Goal: Task Accomplishment & Management: Complete application form

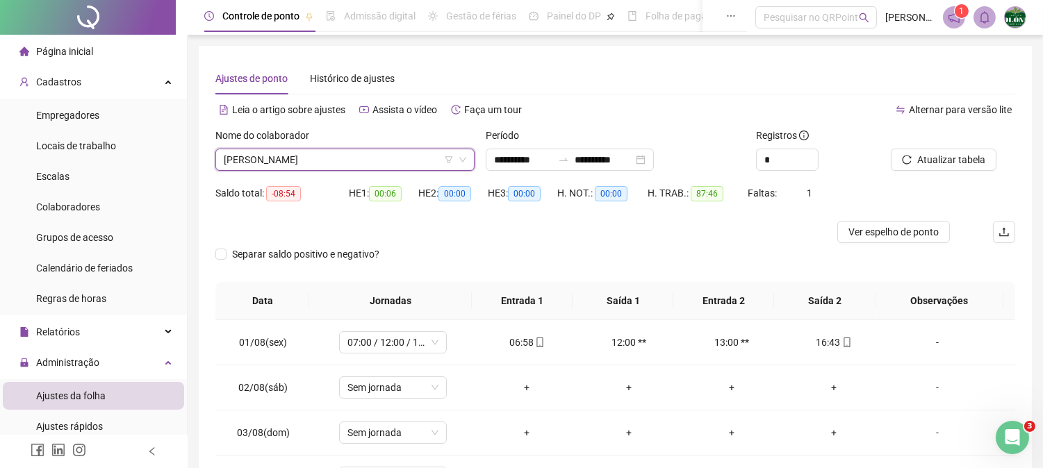
scroll to position [154, 0]
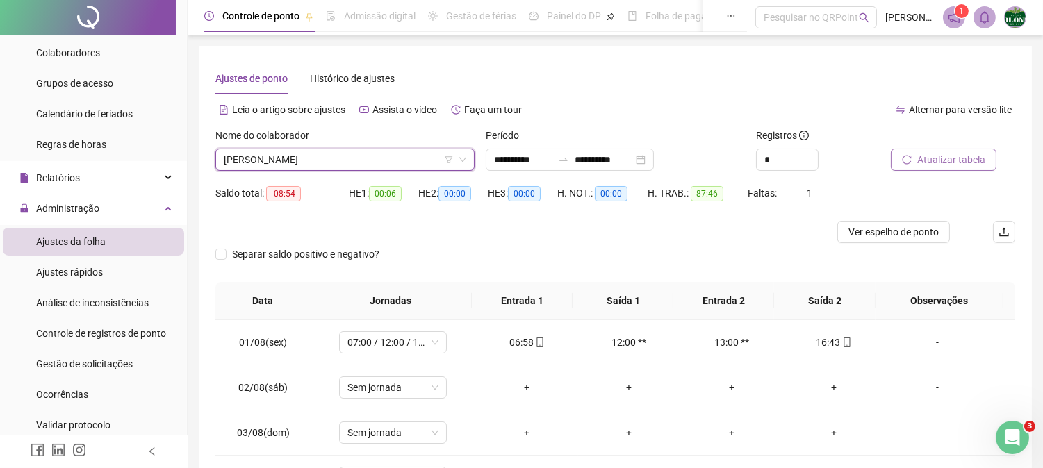
click at [939, 160] on span "Atualizar tabela" at bounding box center [951, 159] width 68 height 15
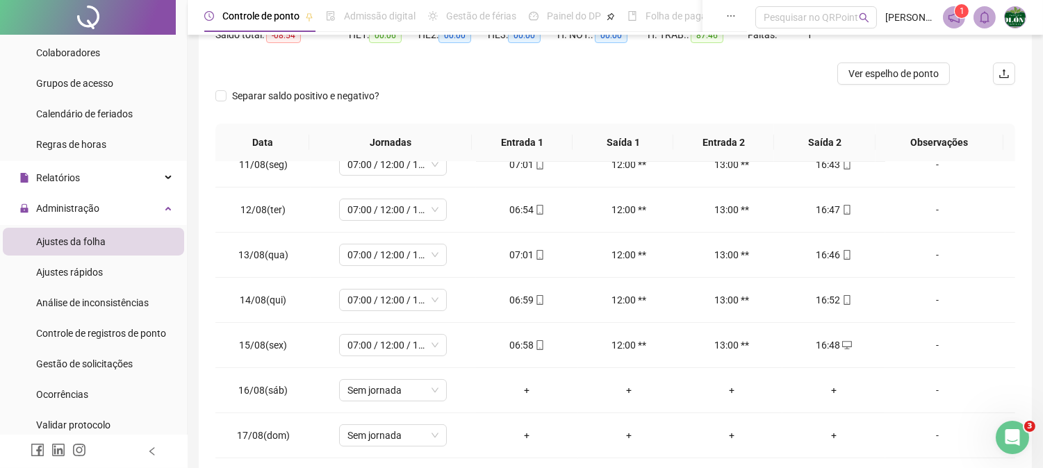
scroll to position [224, 0]
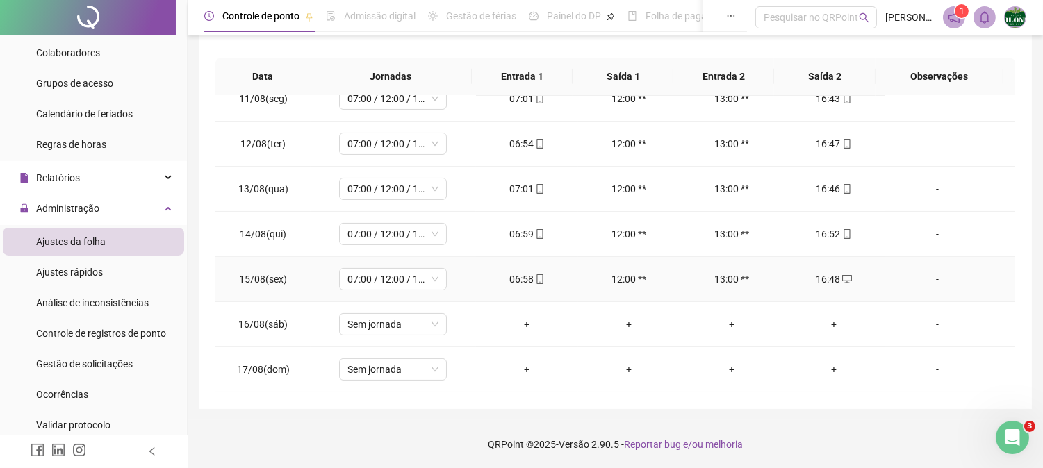
click at [843, 276] on div "16:48" at bounding box center [833, 279] width 80 height 15
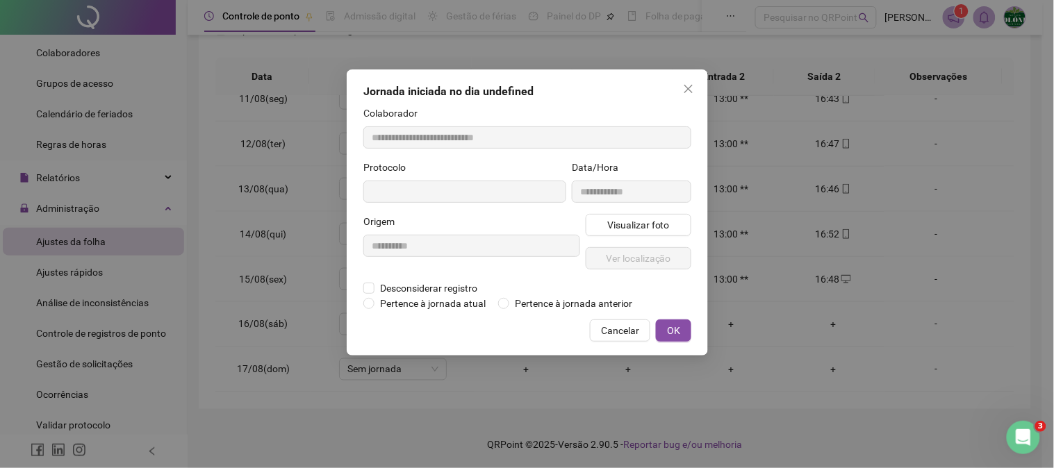
type input "**********"
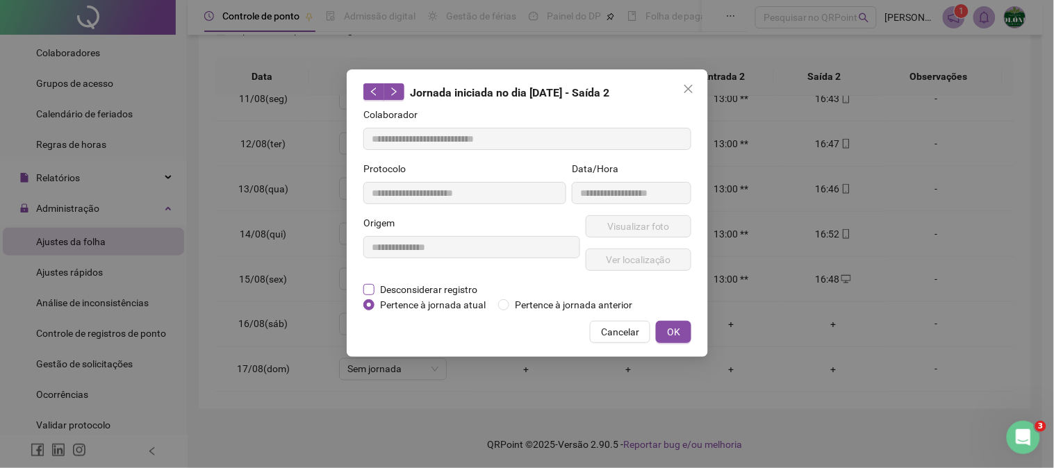
click at [440, 286] on span "Desconsiderar registro" at bounding box center [428, 289] width 108 height 15
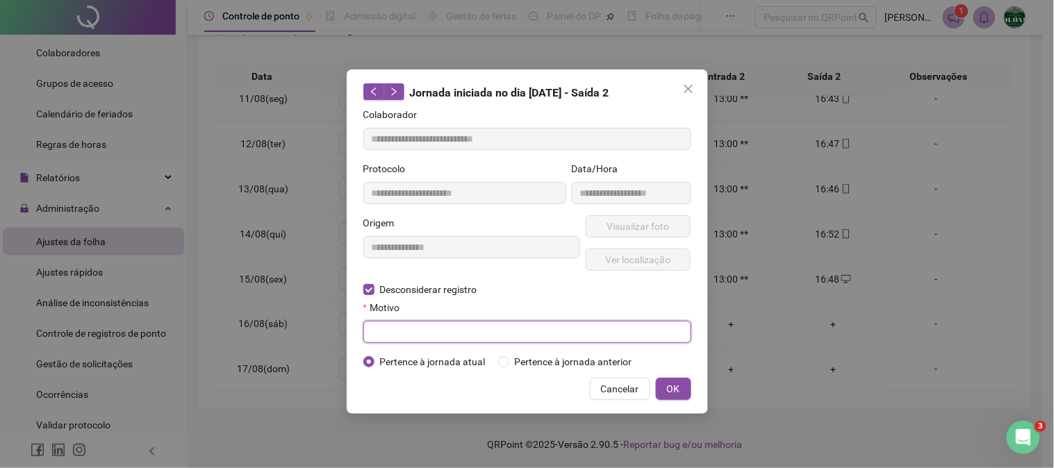
click at [406, 335] on input "text" at bounding box center [527, 332] width 328 height 22
type input "*"
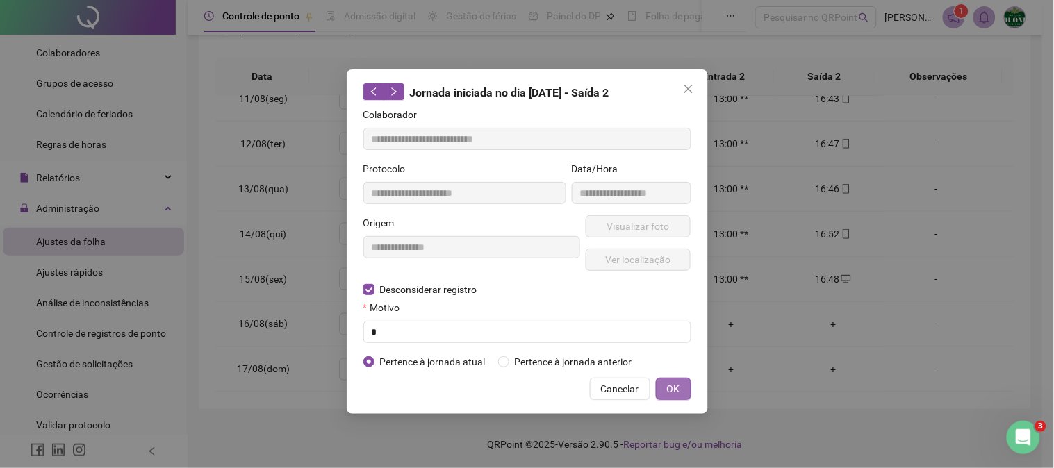
click at [662, 387] on button "OK" at bounding box center [673, 389] width 35 height 22
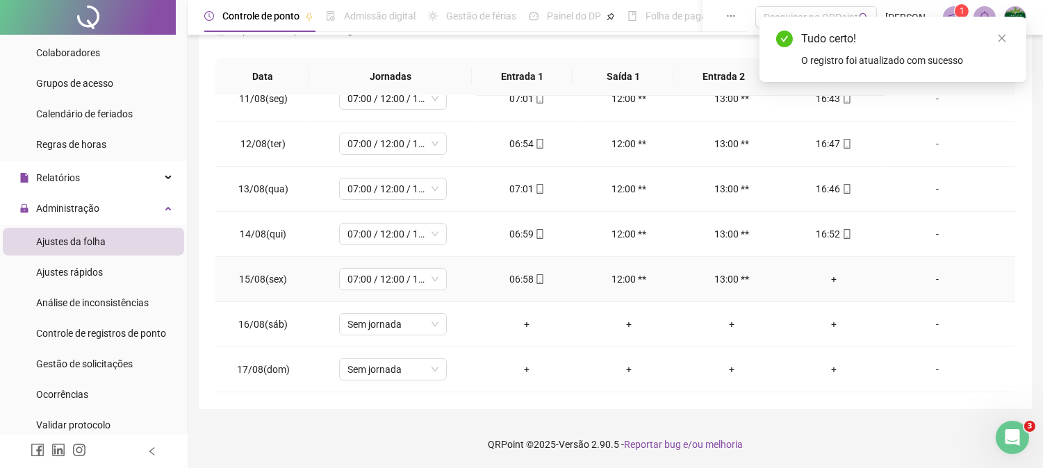
click at [527, 278] on div "06:58" at bounding box center [527, 279] width 80 height 15
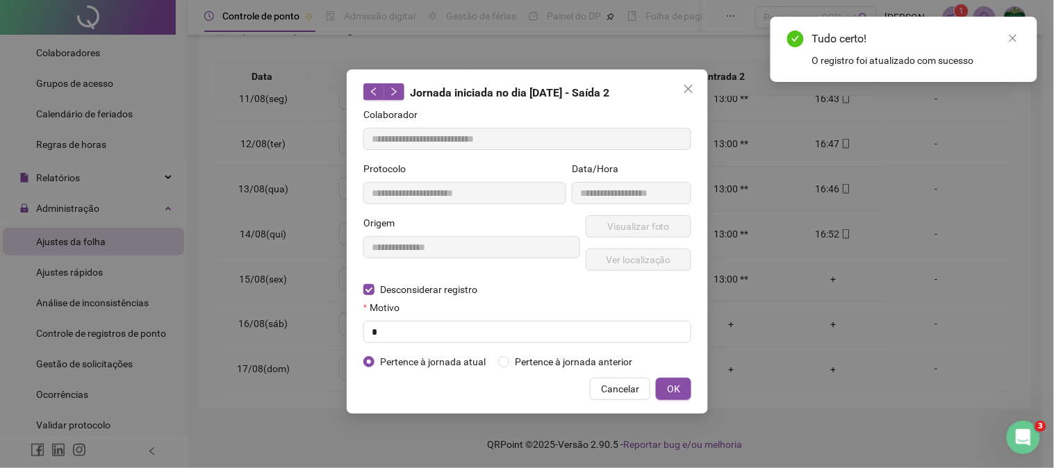
type input "**********"
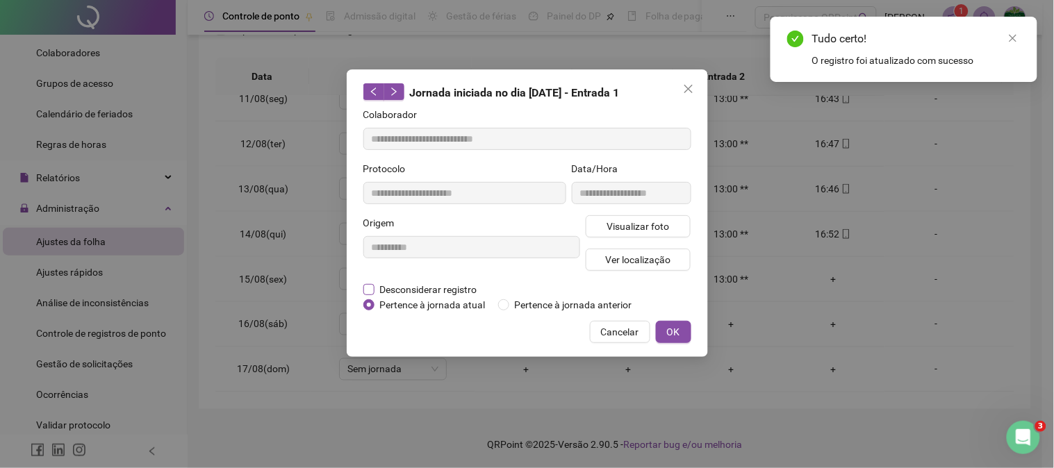
click at [408, 290] on span "Desconsiderar registro" at bounding box center [428, 289] width 108 height 15
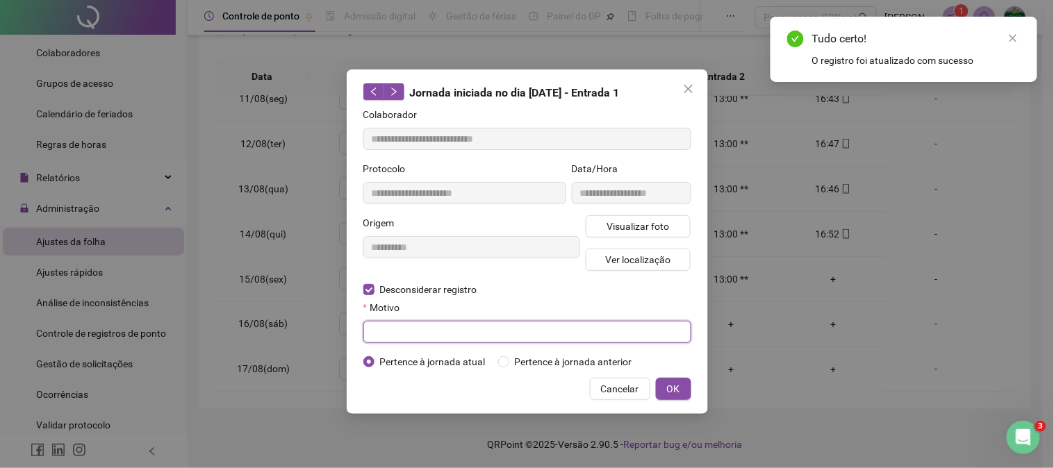
click at [393, 329] on input "text" at bounding box center [527, 332] width 328 height 22
type input "*"
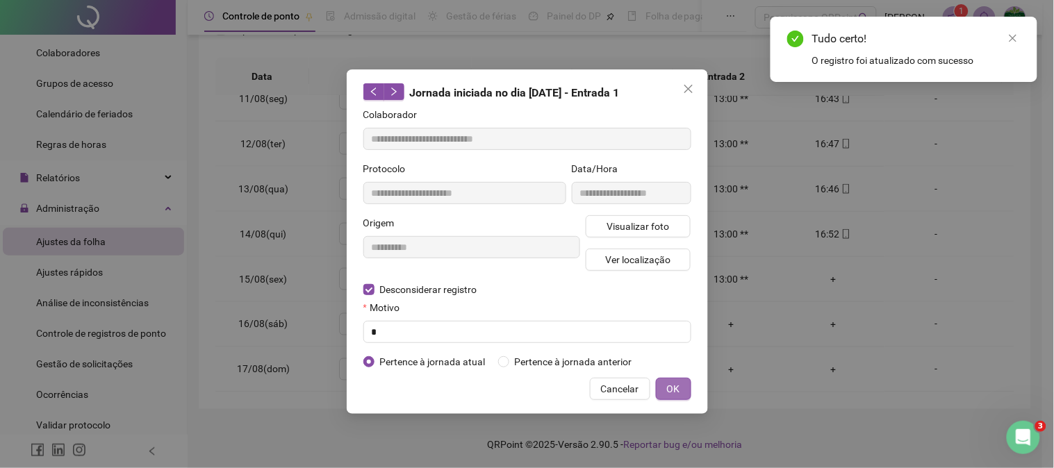
click at [670, 390] on span "OK" at bounding box center [673, 388] width 13 height 15
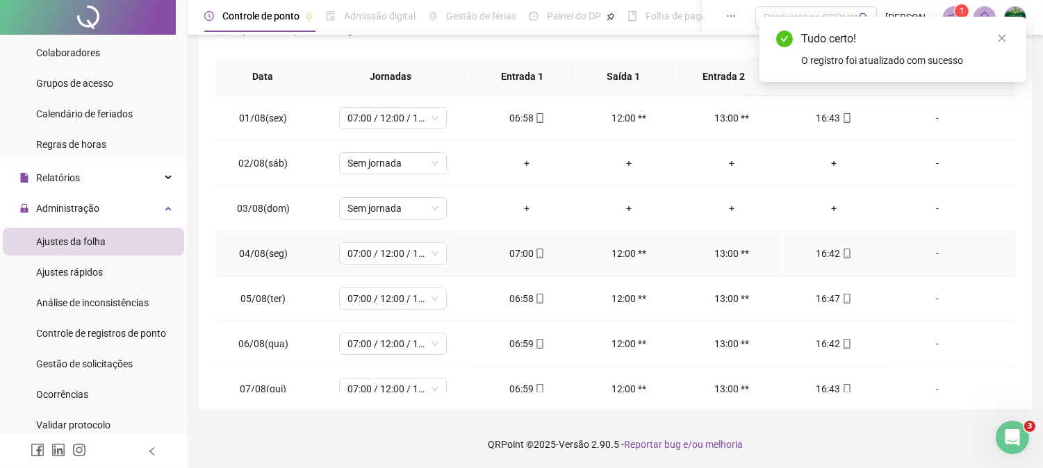
scroll to position [0, 0]
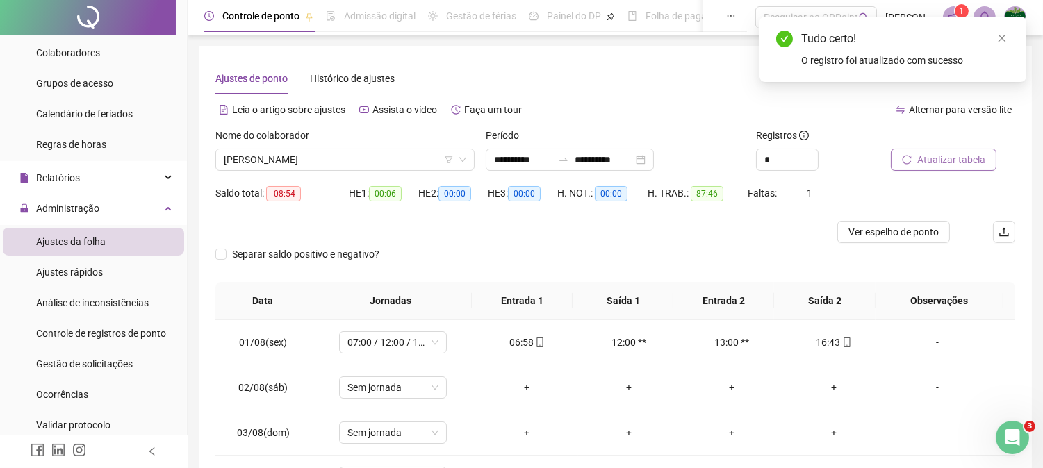
click at [924, 156] on span "Atualizar tabela" at bounding box center [951, 159] width 68 height 15
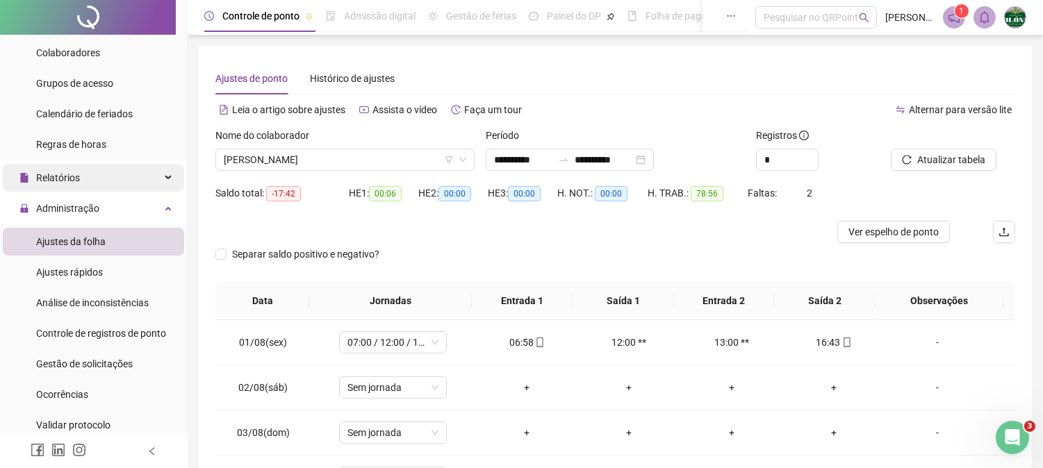
click at [87, 176] on div "Relatórios" at bounding box center [93, 178] width 181 height 28
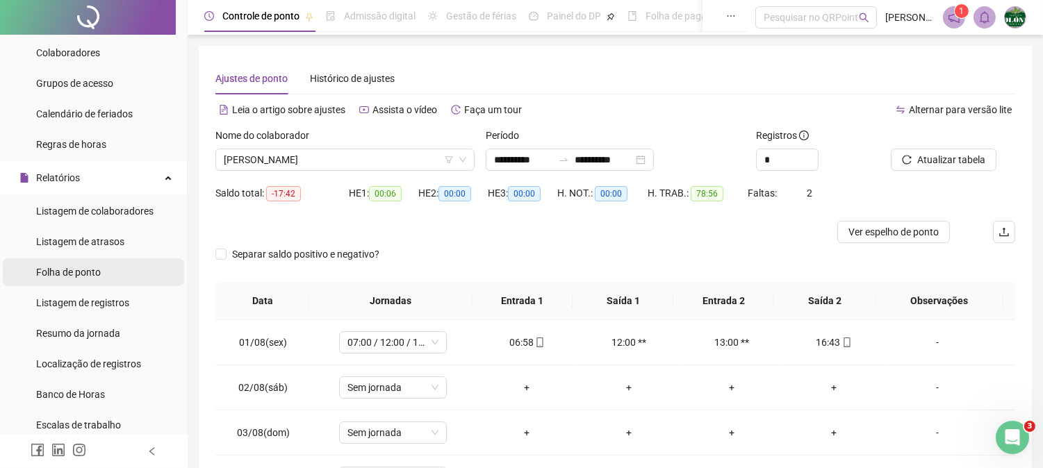
click at [81, 274] on span "Folha de ponto" at bounding box center [68, 272] width 65 height 11
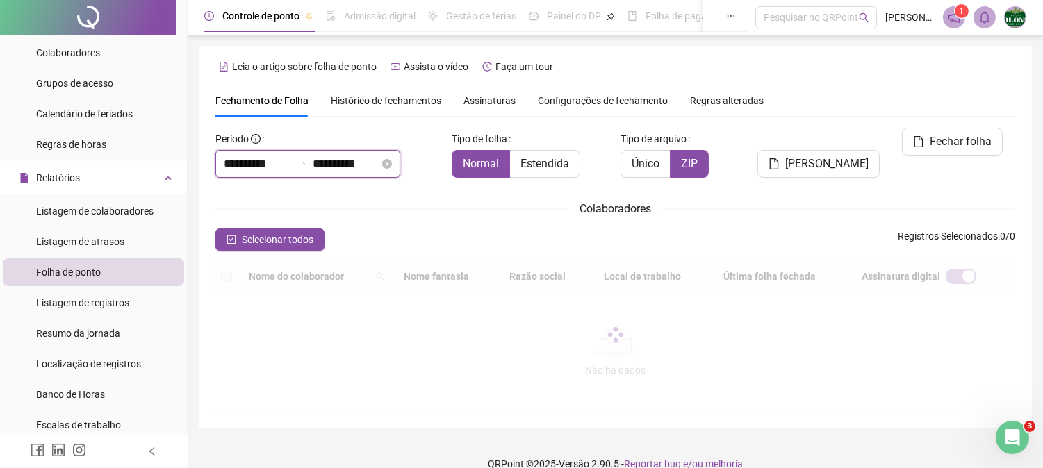
click at [379, 167] on input "**********" at bounding box center [346, 164] width 67 height 17
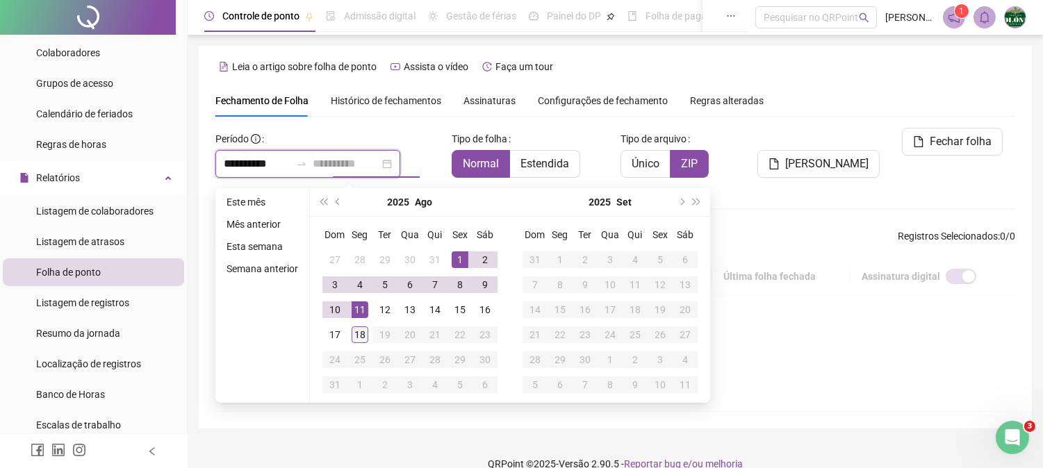
type input "**********"
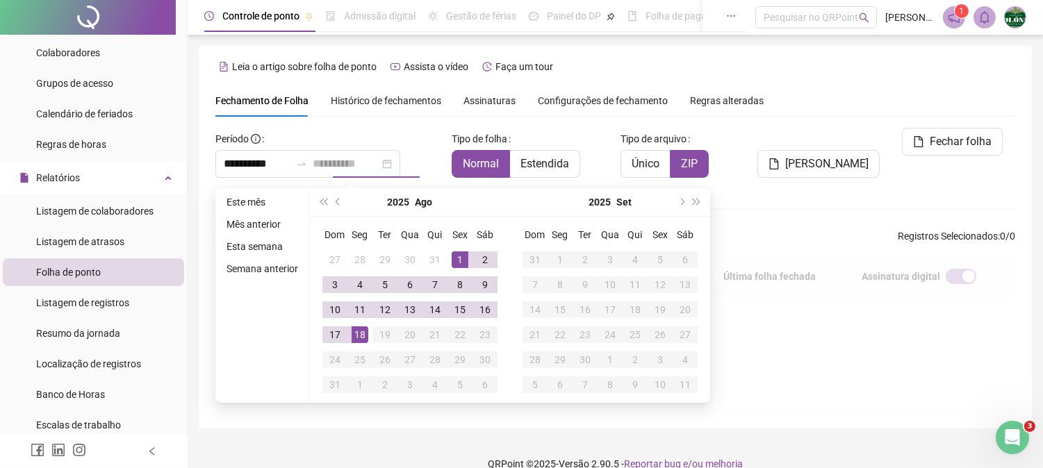
click at [356, 339] on div "18" at bounding box center [360, 335] width 17 height 17
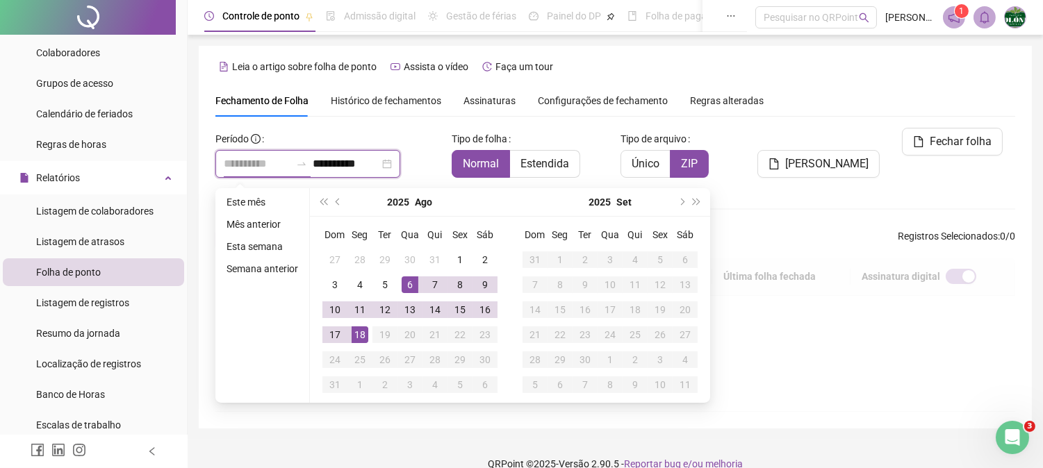
type input "**********"
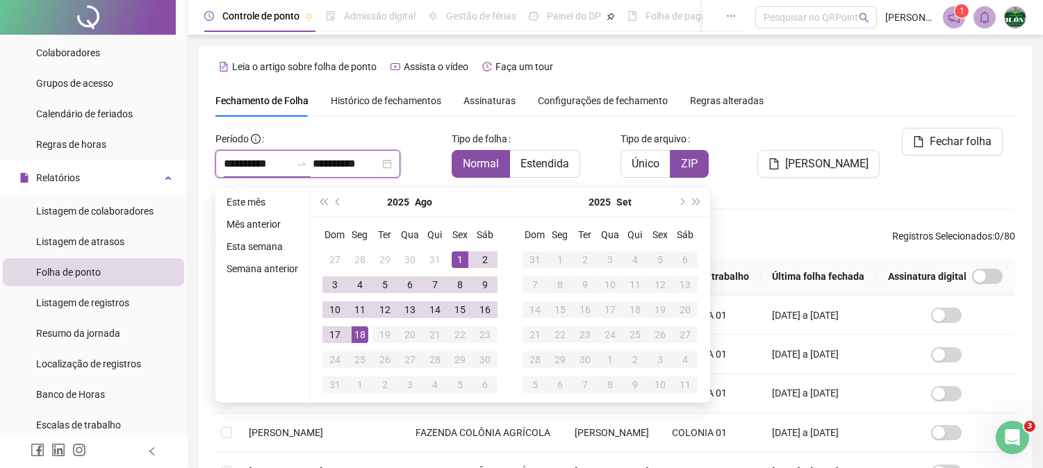
scroll to position [50, 0]
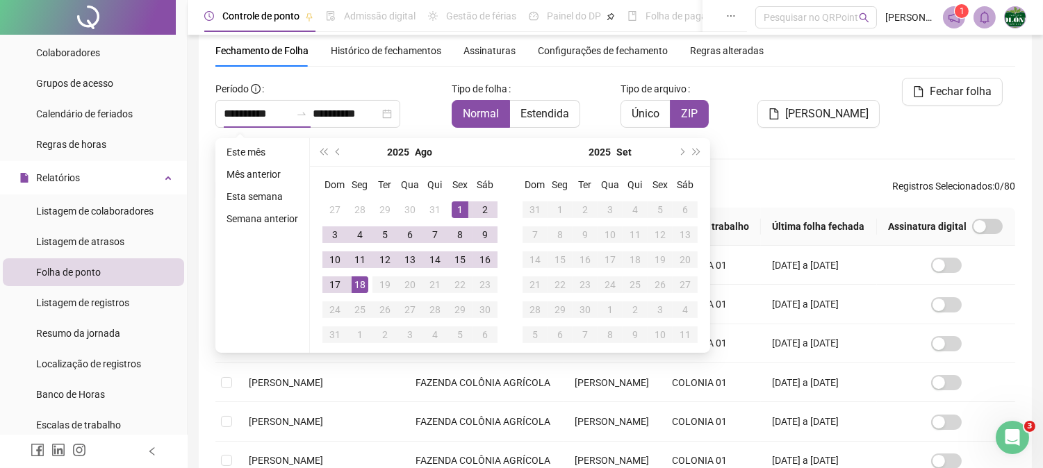
click at [814, 153] on div "Colaboradores" at bounding box center [615, 158] width 800 height 17
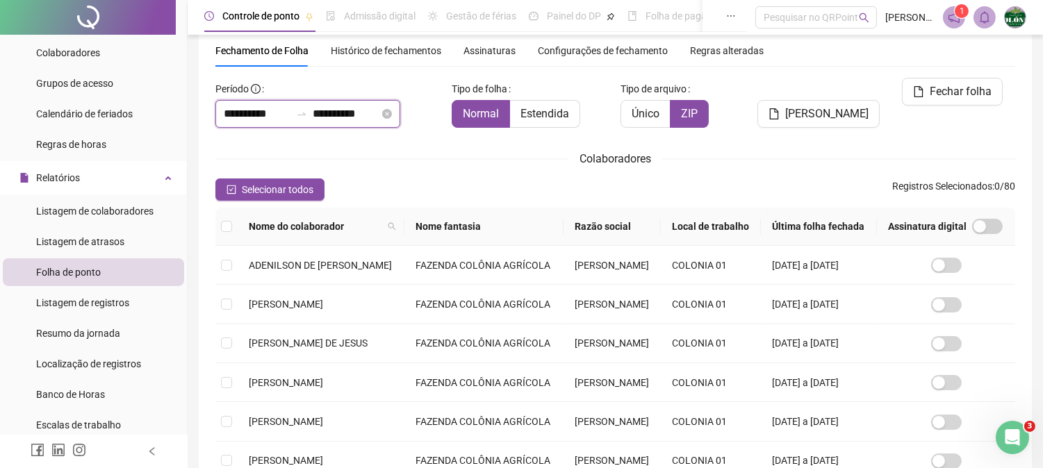
click at [379, 114] on input "**********" at bounding box center [346, 114] width 67 height 17
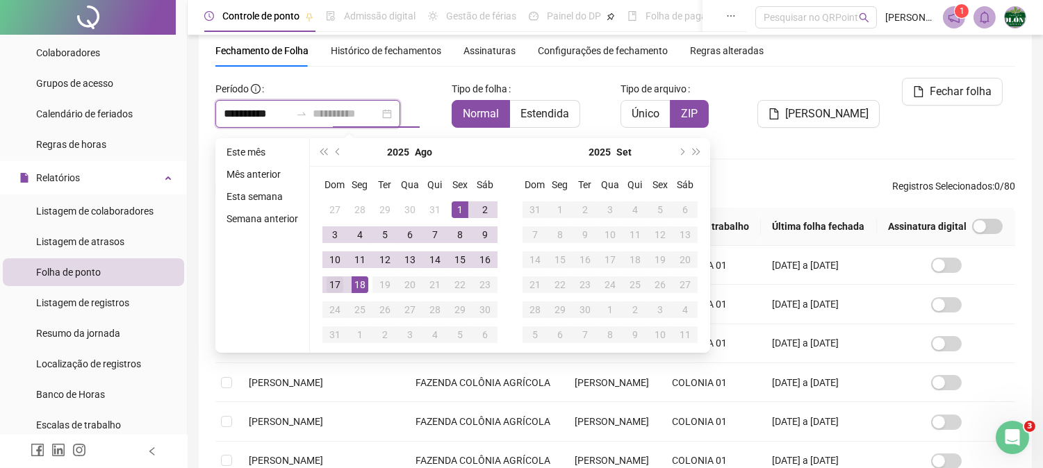
type input "**********"
click at [341, 288] on div "17" at bounding box center [335, 284] width 17 height 17
type input "**********"
click at [981, 89] on span "Fechar folha" at bounding box center [961, 91] width 62 height 17
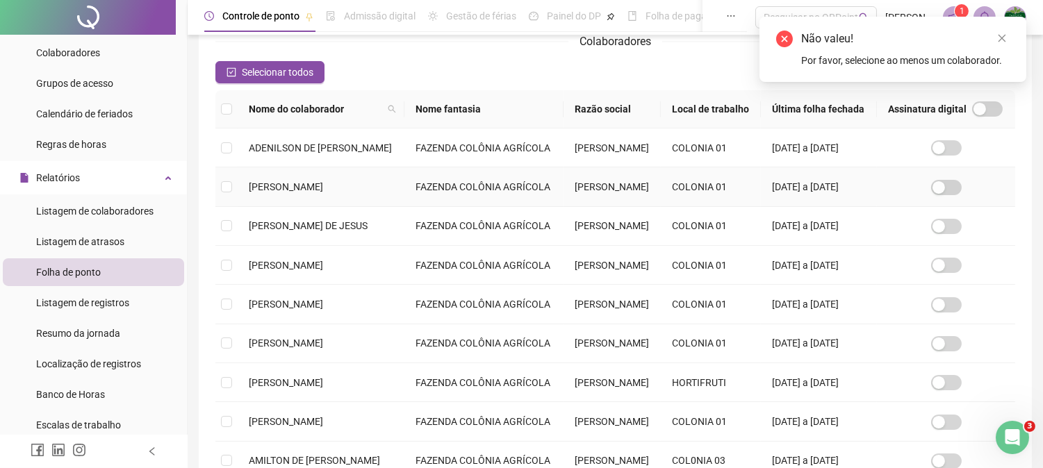
scroll to position [498, 0]
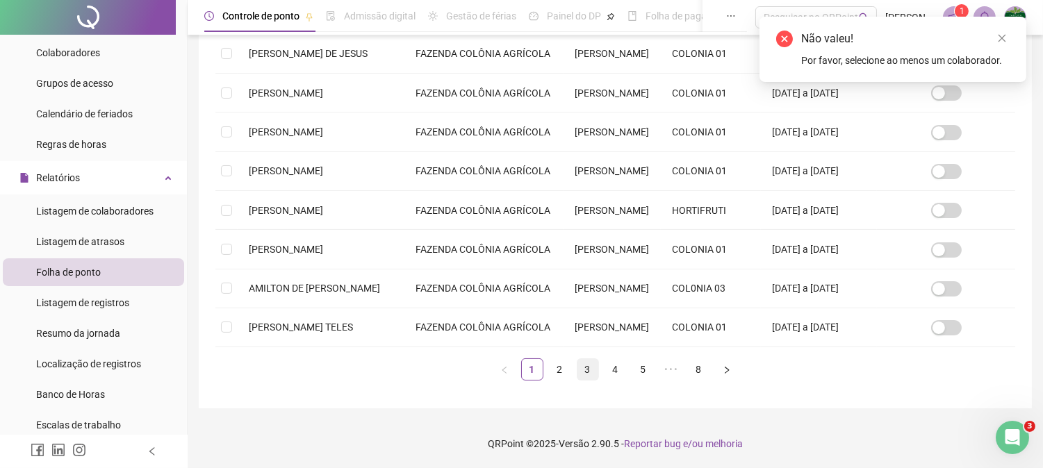
click at [595, 373] on link "3" at bounding box center [587, 369] width 21 height 21
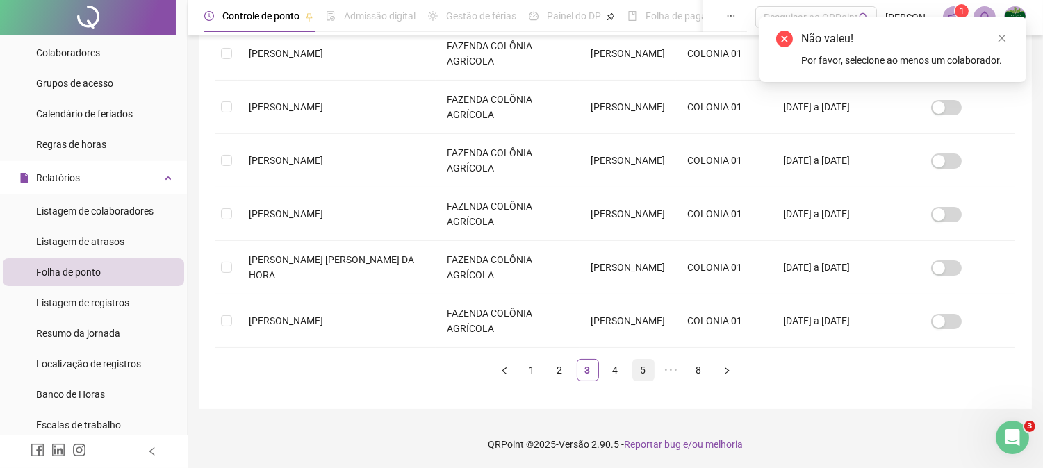
click at [645, 371] on link "5" at bounding box center [643, 370] width 21 height 21
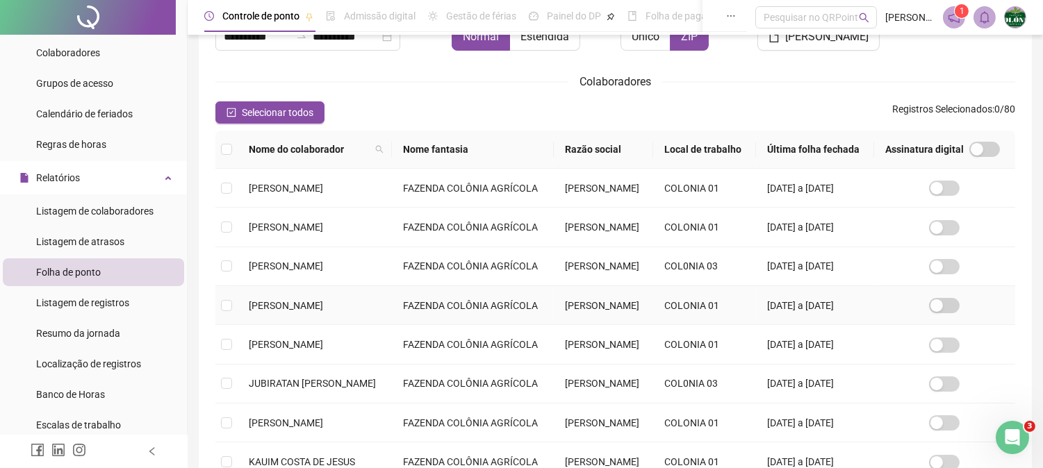
click at [303, 311] on span "[PERSON_NAME]" at bounding box center [286, 305] width 74 height 11
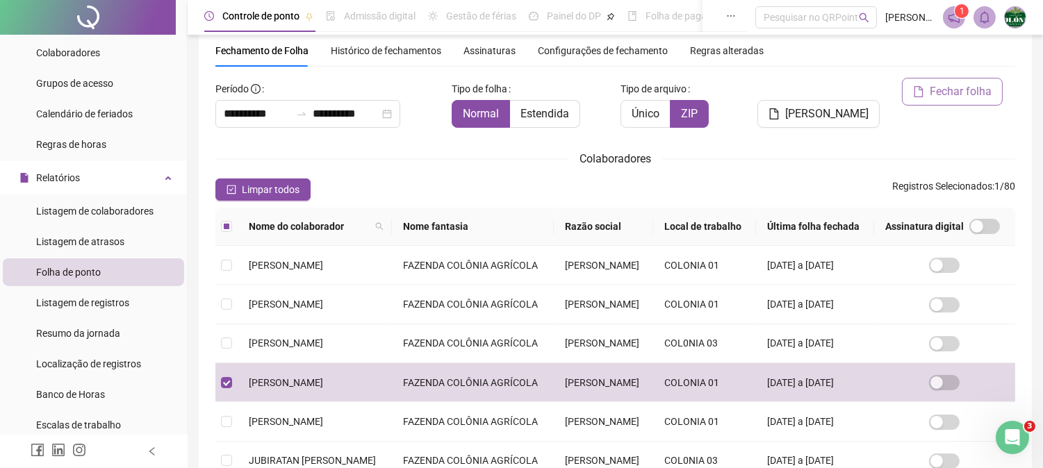
click at [964, 92] on span "Fechar folha" at bounding box center [961, 91] width 62 height 17
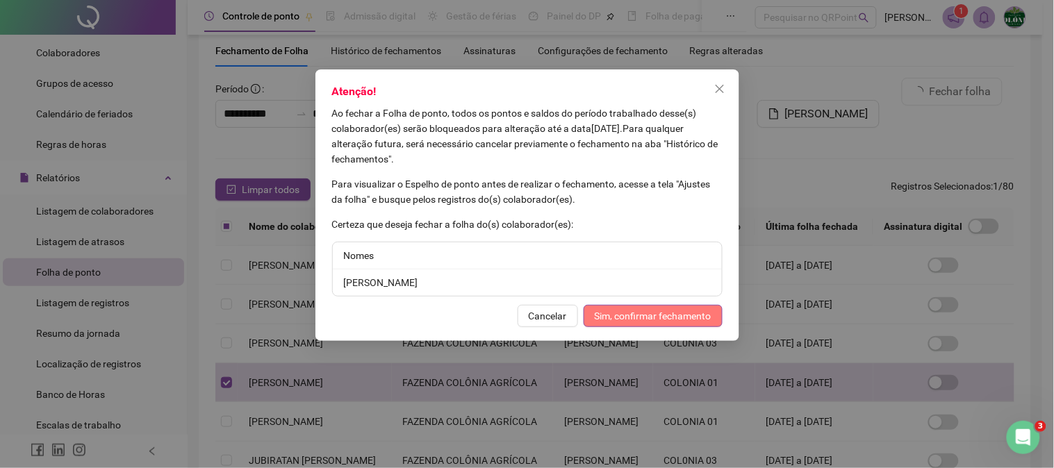
click at [688, 311] on span "Sim, confirmar fechamento" at bounding box center [653, 315] width 117 height 15
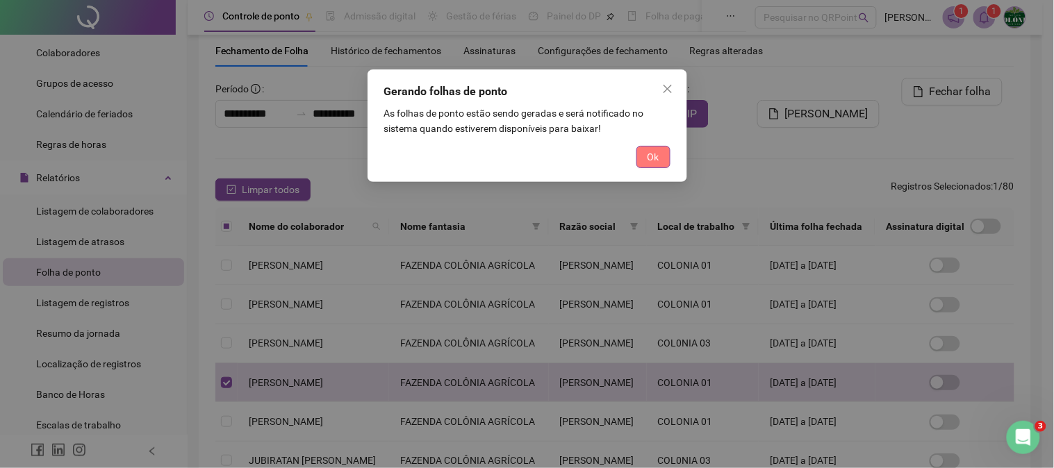
click at [663, 155] on button "Ok" at bounding box center [653, 157] width 34 height 22
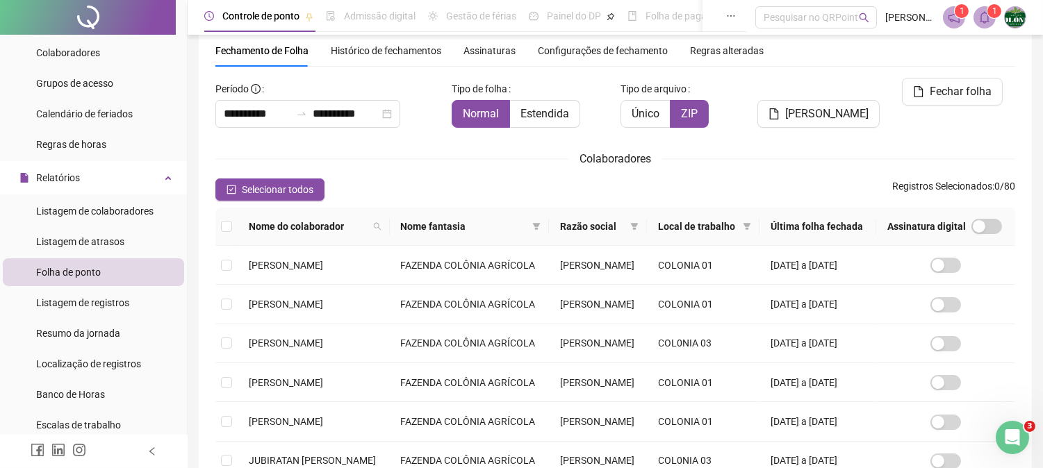
click at [983, 22] on icon "bell" at bounding box center [985, 17] width 10 height 13
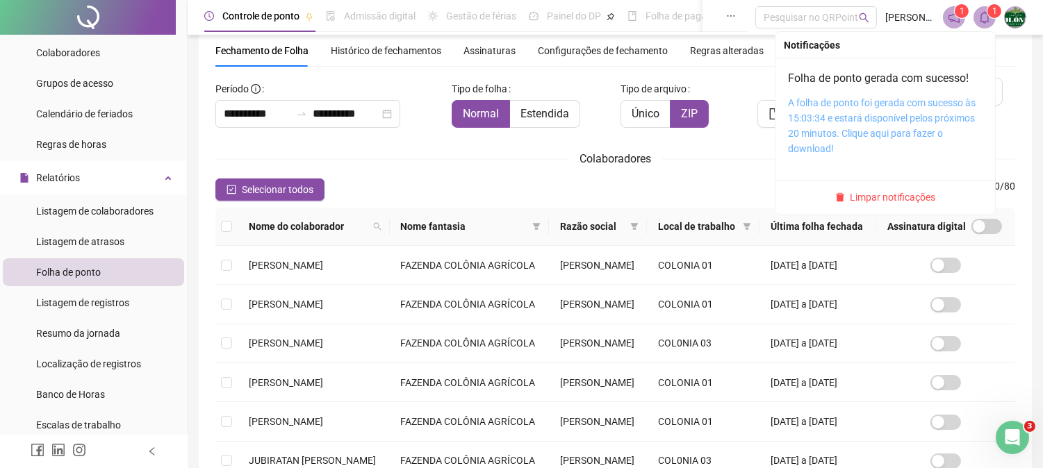
click at [864, 129] on link "A folha de ponto foi gerada com sucesso às 15:03:34 e estará disponível pelos p…" at bounding box center [882, 125] width 188 height 57
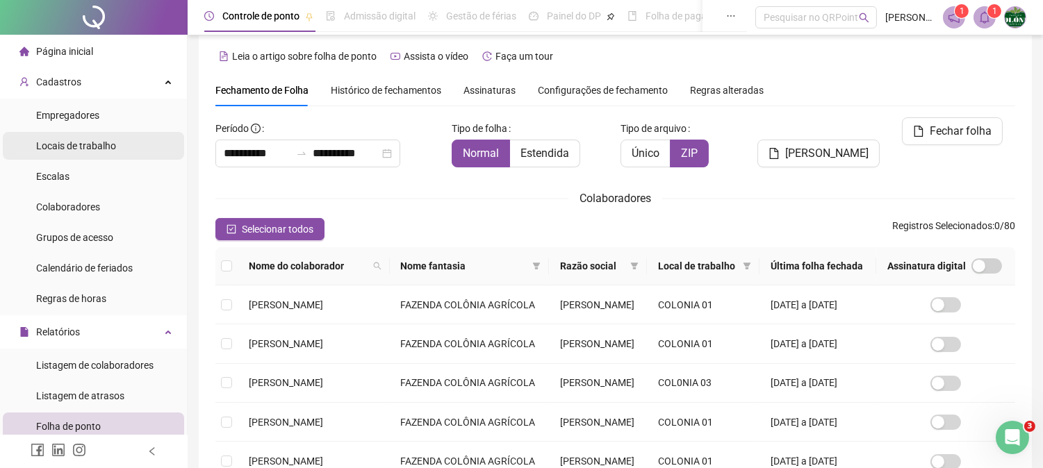
scroll to position [0, 0]
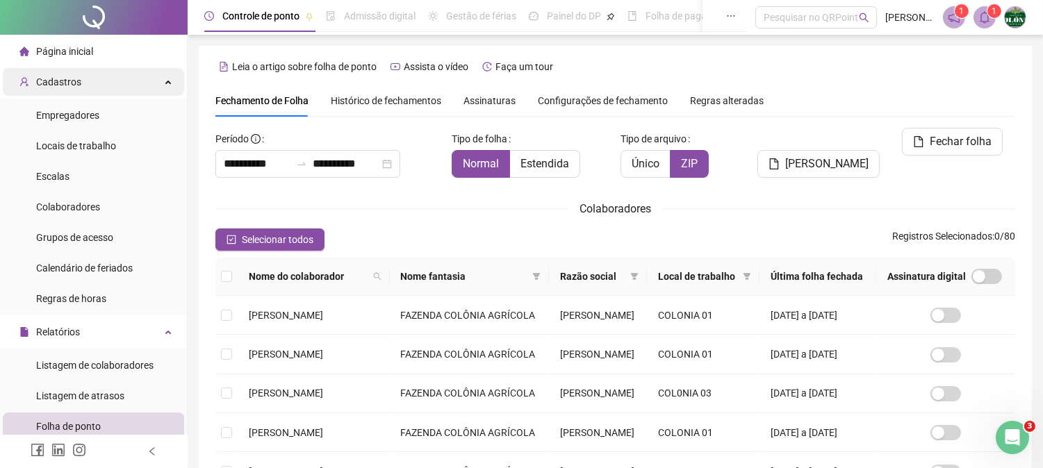
click at [79, 68] on div "Cadastros" at bounding box center [93, 82] width 181 height 28
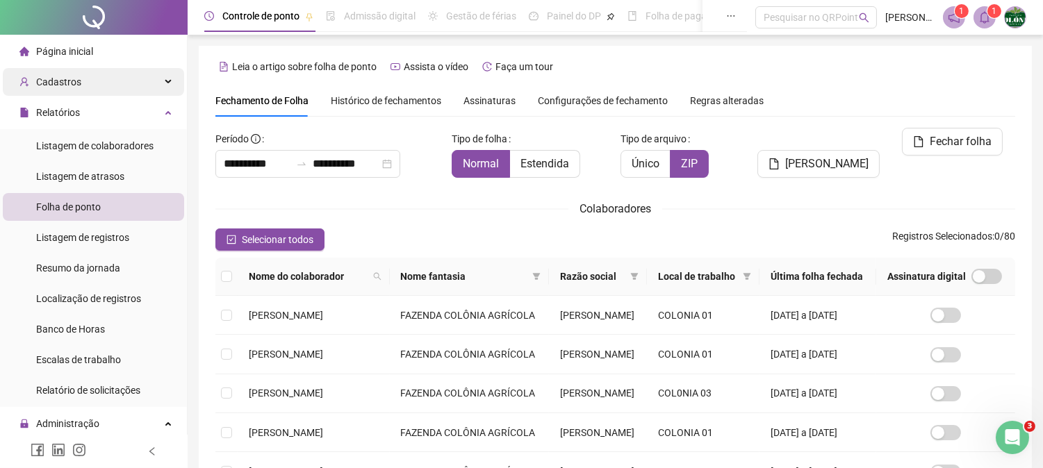
click at [97, 85] on div "Cadastros" at bounding box center [93, 82] width 181 height 28
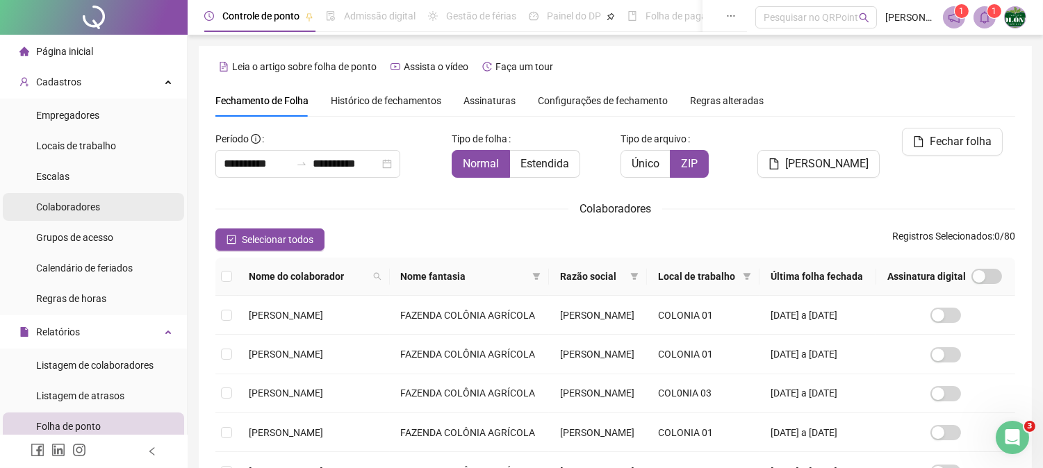
click at [88, 206] on span "Colaboradores" at bounding box center [68, 206] width 64 height 11
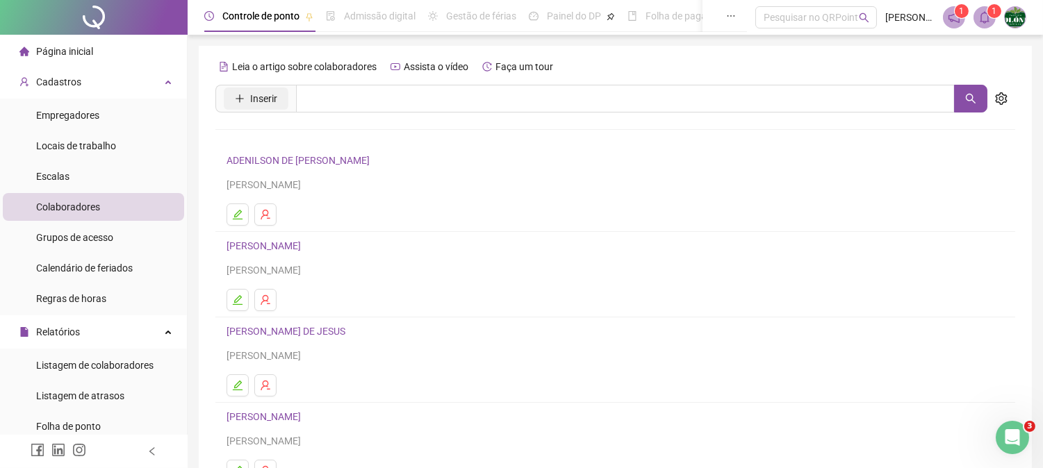
click at [252, 99] on span "Inserir" at bounding box center [263, 98] width 27 height 15
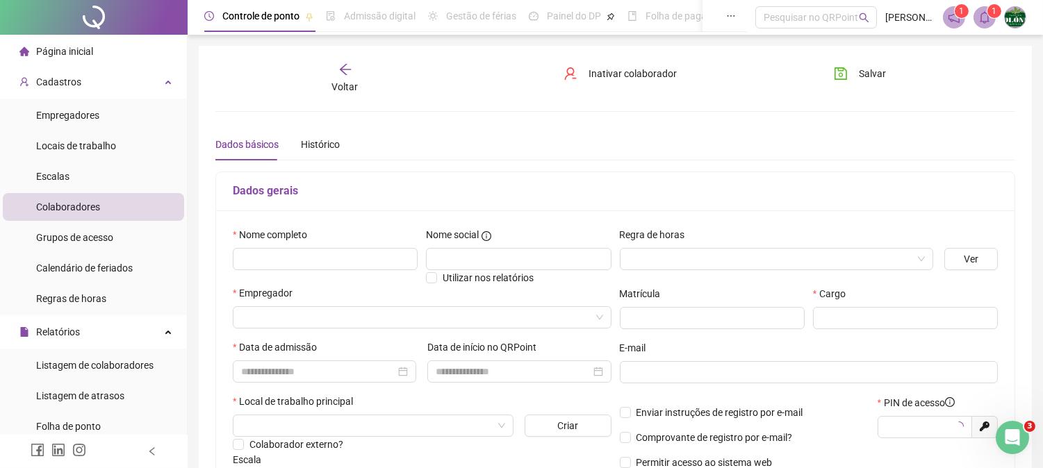
type input "*****"
click at [268, 257] on input "text" at bounding box center [325, 259] width 185 height 22
type input "**********"
click at [644, 266] on input "search" at bounding box center [770, 259] width 284 height 21
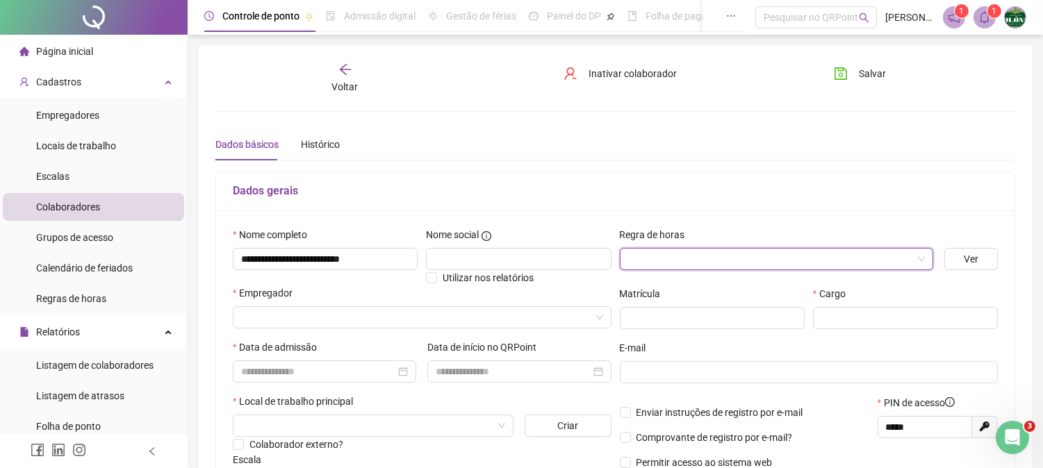
click at [663, 254] on input "search" at bounding box center [770, 259] width 284 height 21
click at [700, 251] on input "search" at bounding box center [770, 259] width 284 height 21
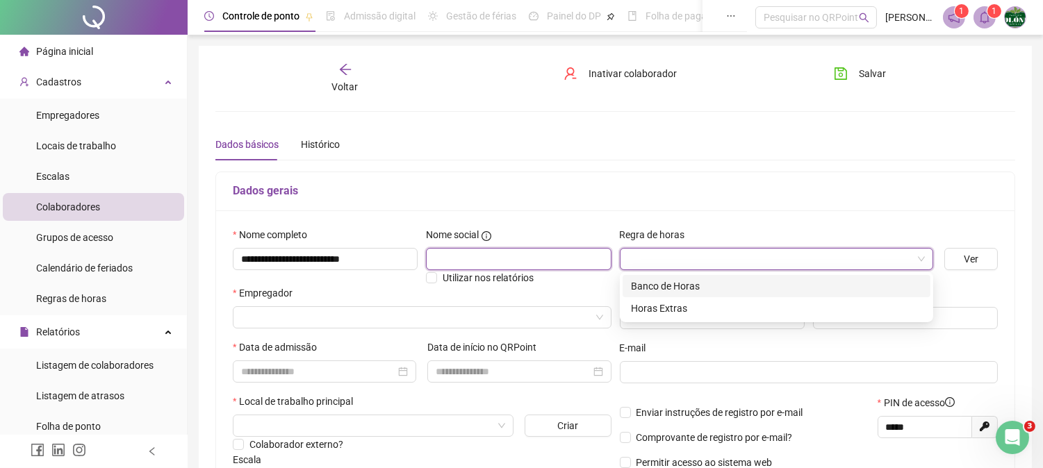
click at [537, 266] on input "text" at bounding box center [518, 259] width 185 height 22
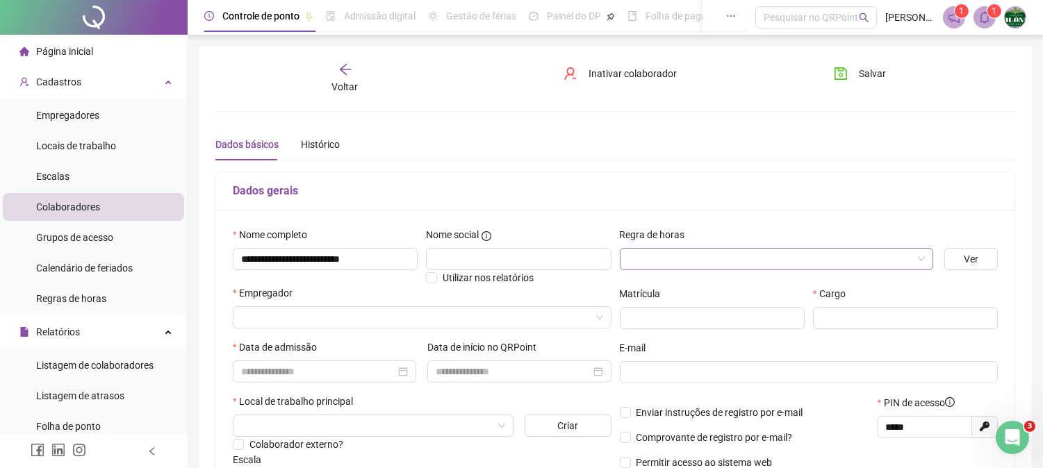
click at [670, 264] on input "search" at bounding box center [770, 259] width 284 height 21
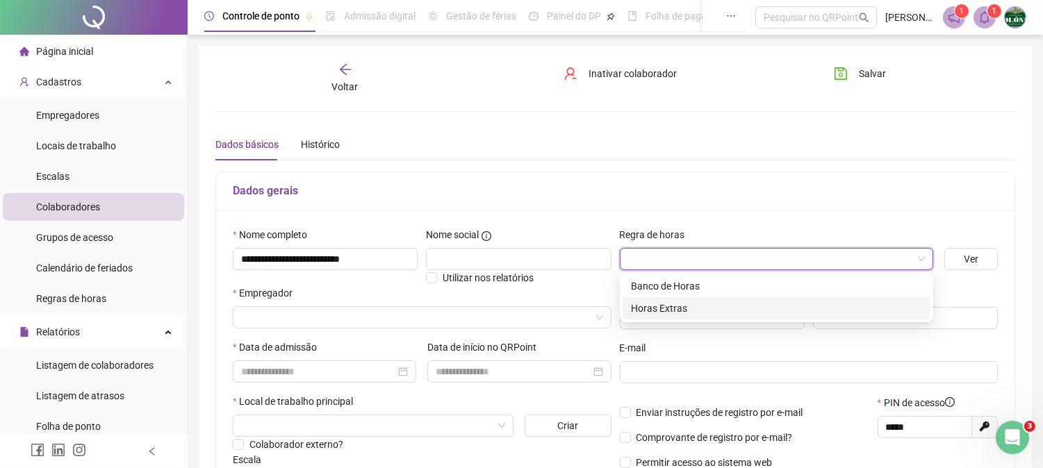
click at [676, 314] on div "Horas Extras" at bounding box center [776, 308] width 291 height 15
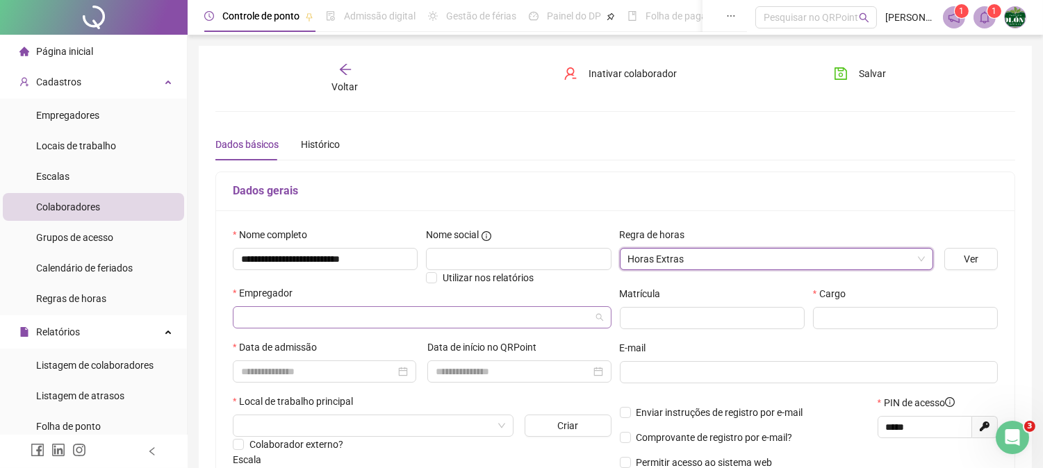
click at [329, 308] on input "search" at bounding box center [415, 317] width 349 height 21
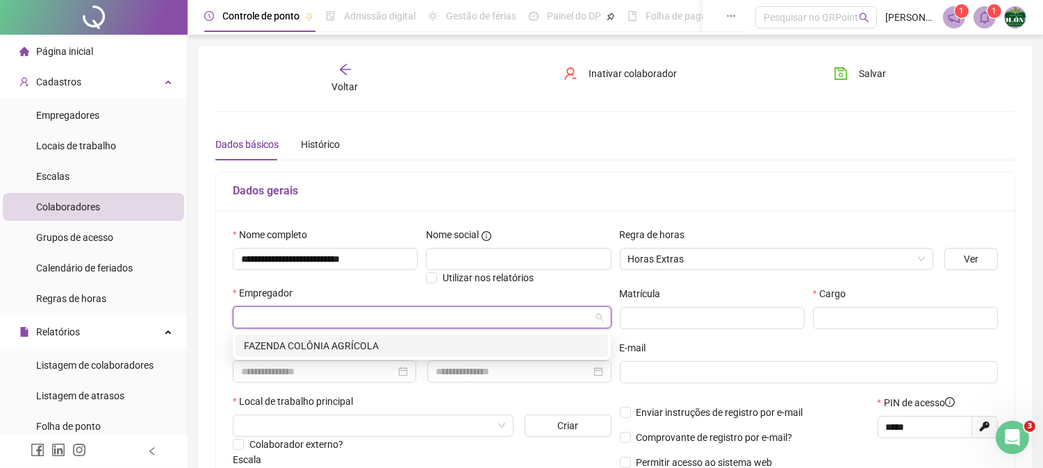
click at [322, 347] on div "FAZENDA COLÔNIA AGRÍCOLA" at bounding box center [422, 345] width 356 height 15
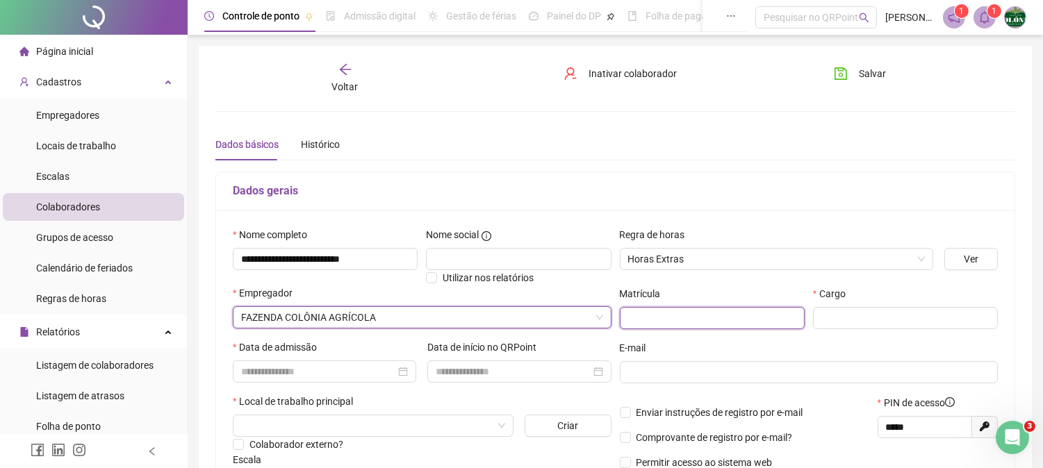
click at [685, 317] on input "text" at bounding box center [712, 318] width 185 height 22
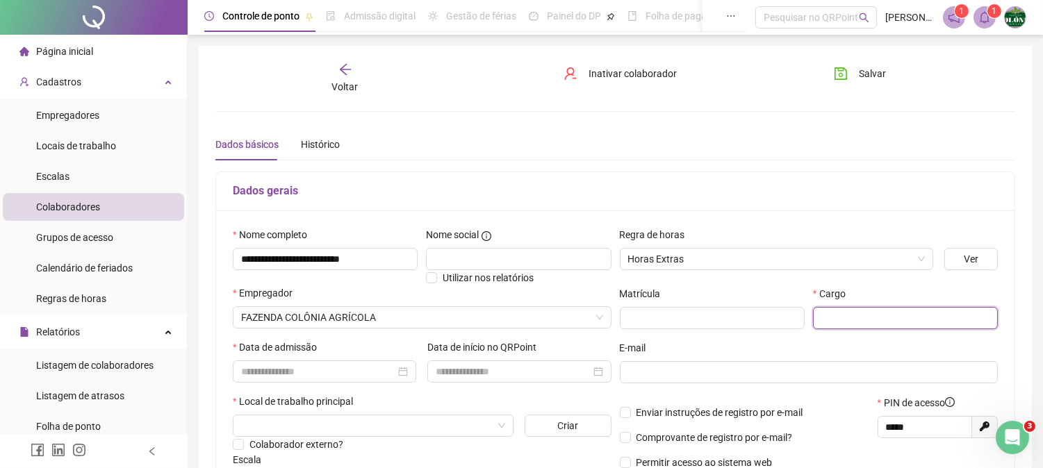
click at [879, 309] on input "text" at bounding box center [905, 318] width 185 height 22
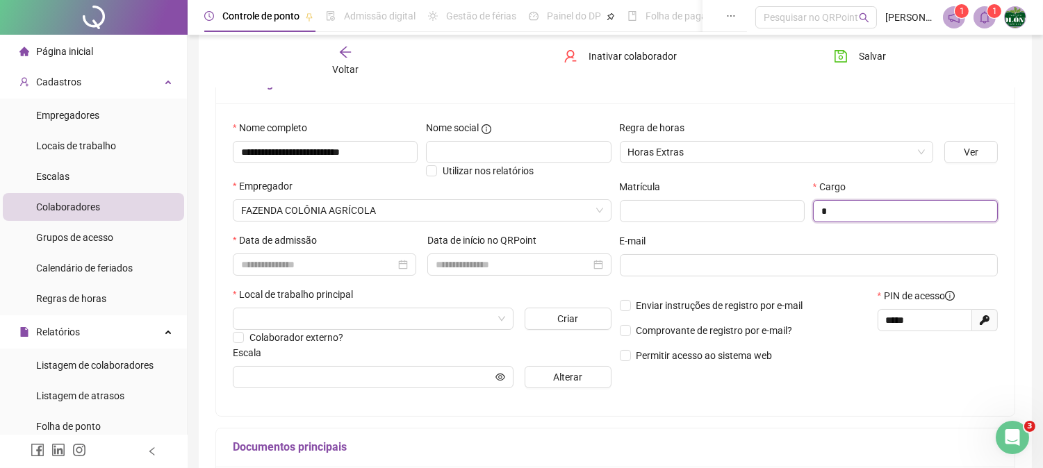
scroll to position [77, 0]
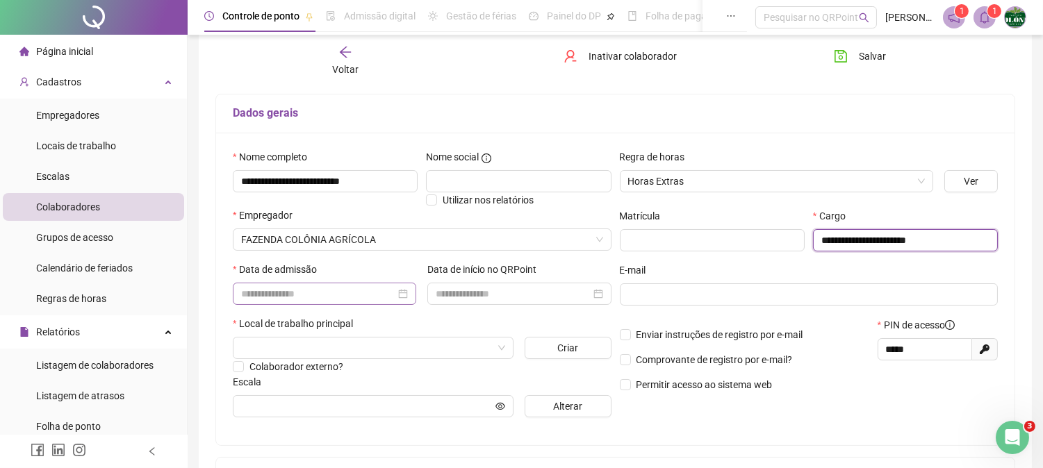
type input "**********"
click at [313, 290] on input at bounding box center [318, 293] width 154 height 15
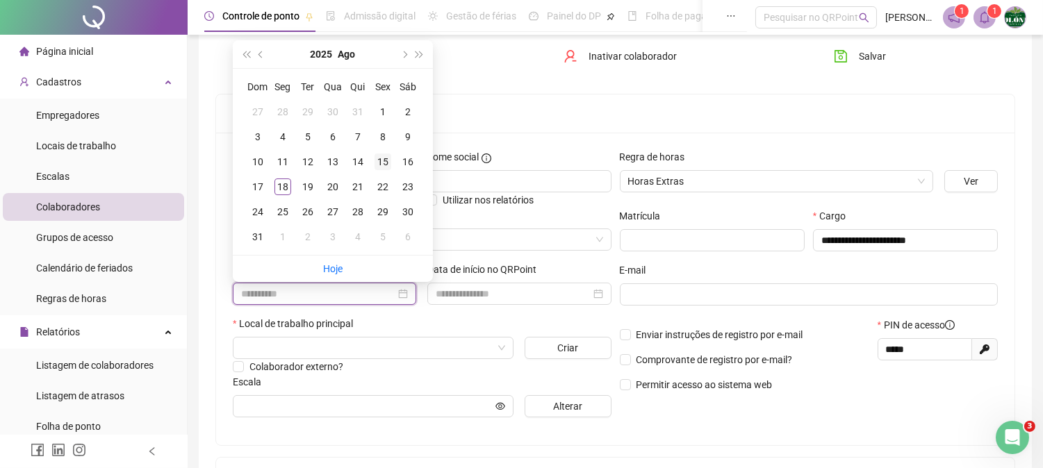
type input "**********"
click at [380, 165] on div "15" at bounding box center [382, 162] width 17 height 17
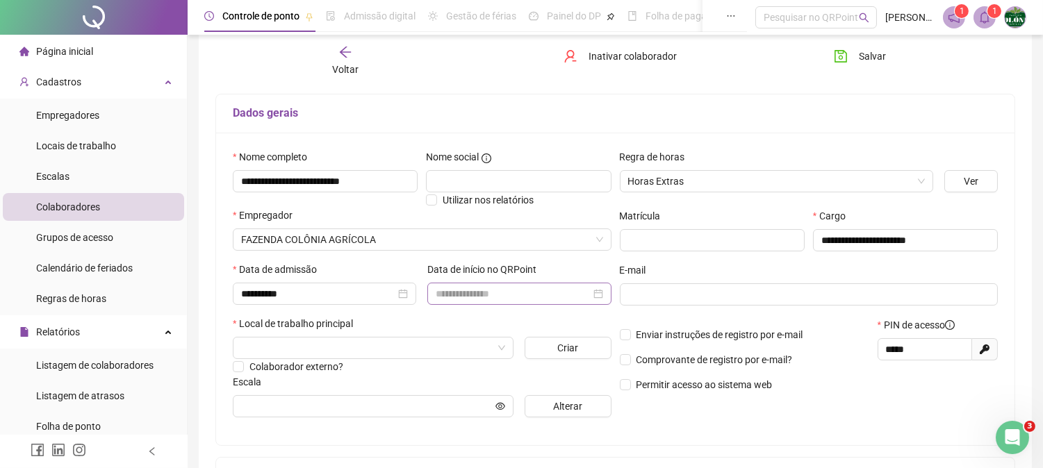
click at [513, 286] on div at bounding box center [518, 294] width 183 height 22
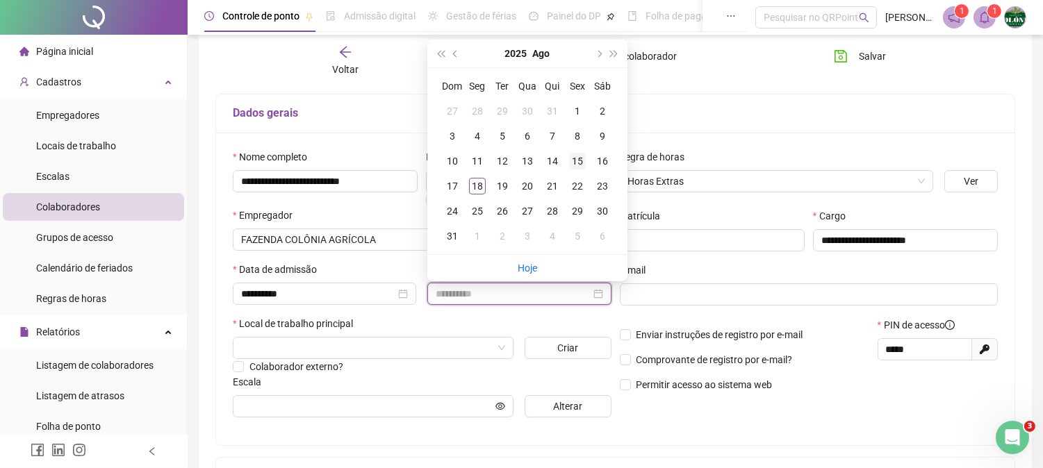
type input "**********"
click at [588, 161] on td "15" at bounding box center [577, 161] width 25 height 25
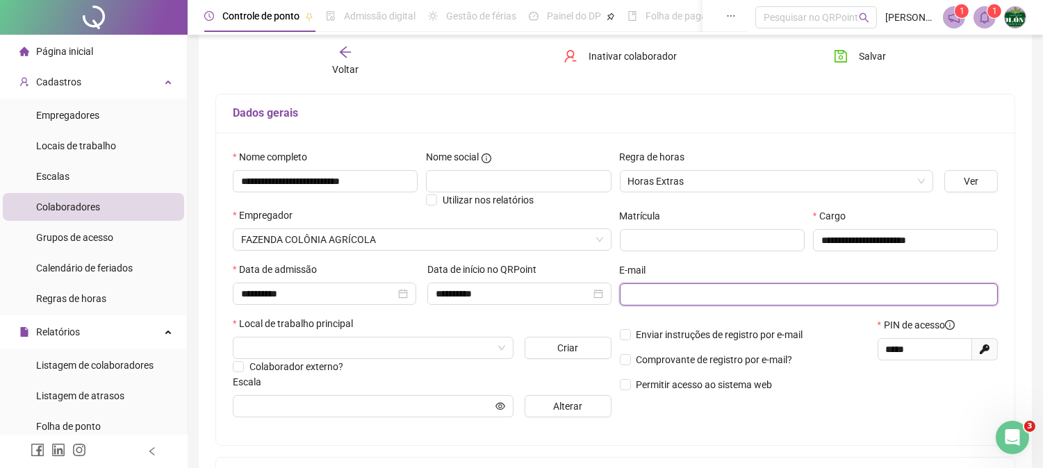
click at [651, 294] on input "text" at bounding box center [807, 294] width 359 height 15
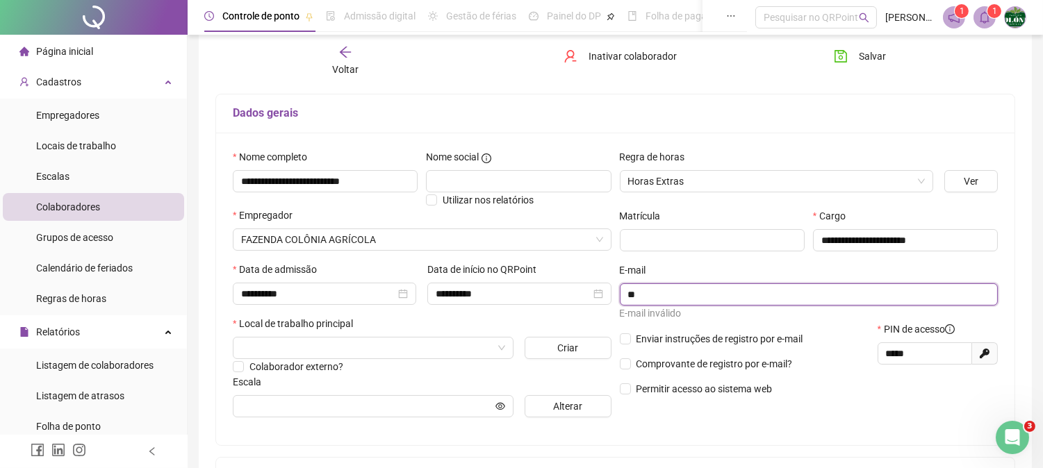
type input "*"
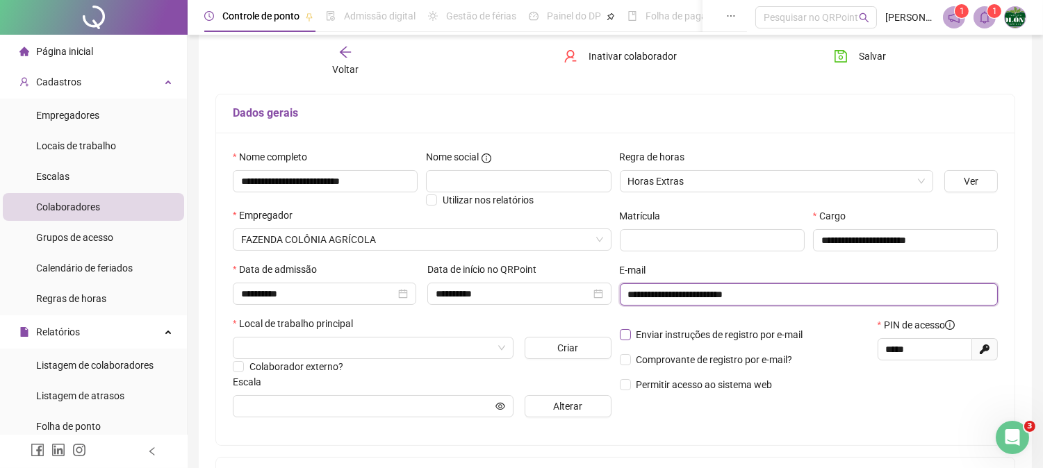
type input "**********"
click at [656, 363] on span "Comprovante de registro por e-mail?" at bounding box center [714, 359] width 156 height 11
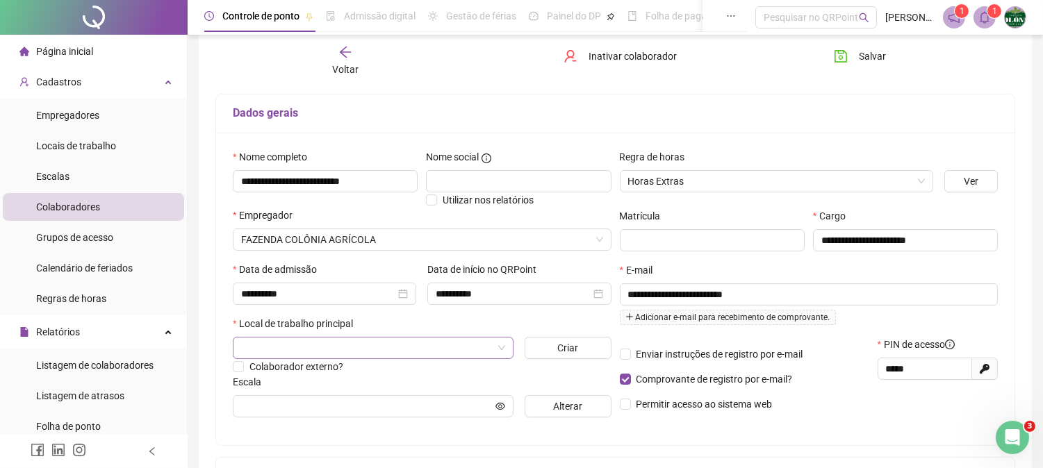
click at [285, 352] on input "search" at bounding box center [366, 348] width 251 height 21
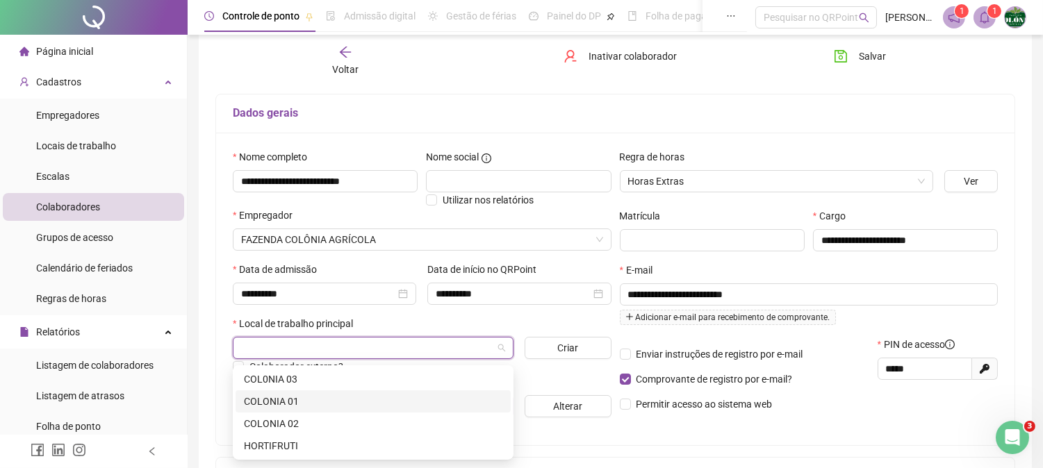
click at [289, 401] on div "COLONIA 01" at bounding box center [373, 401] width 258 height 15
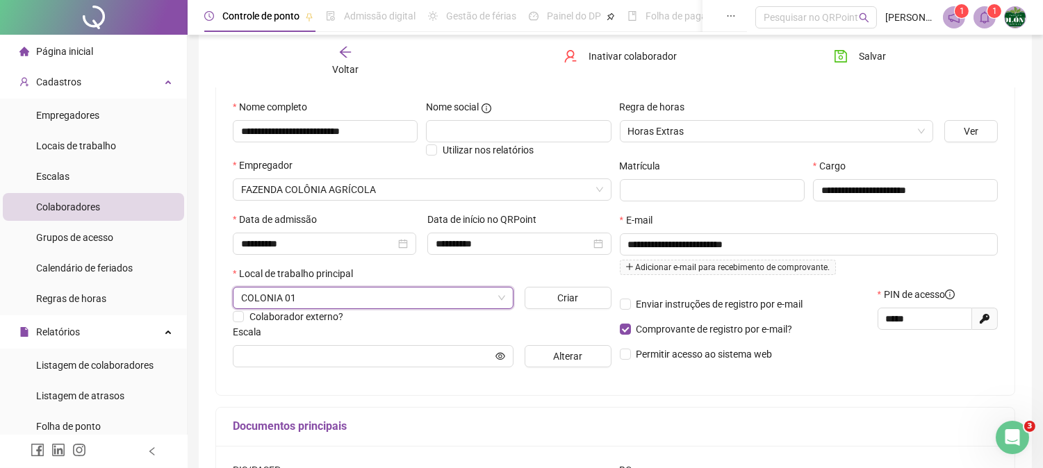
scroll to position [154, 0]
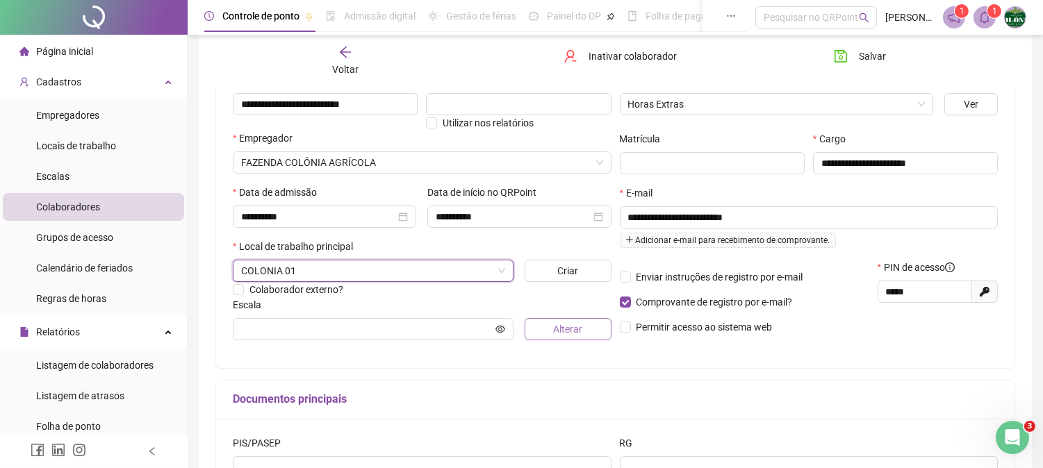
click at [570, 331] on span "Alterar" at bounding box center [567, 329] width 29 height 15
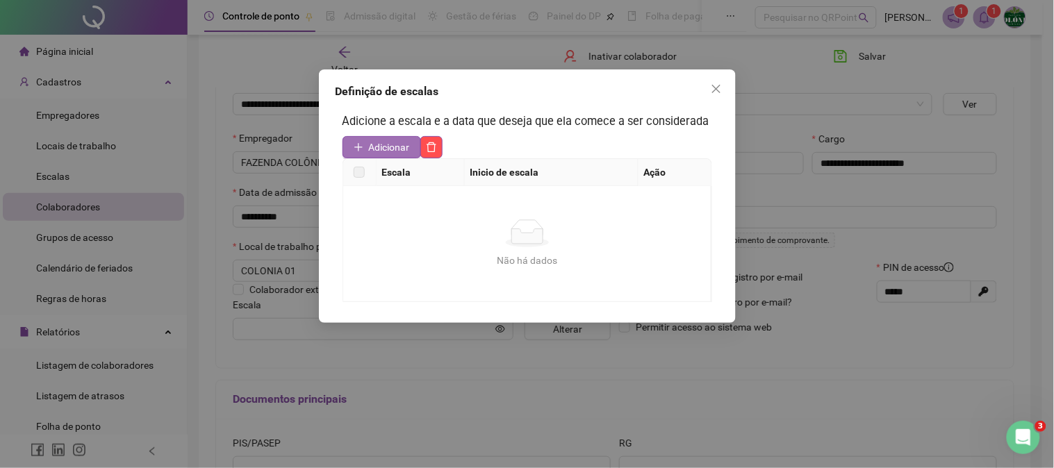
click at [400, 144] on span "Adicionar" at bounding box center [389, 147] width 41 height 15
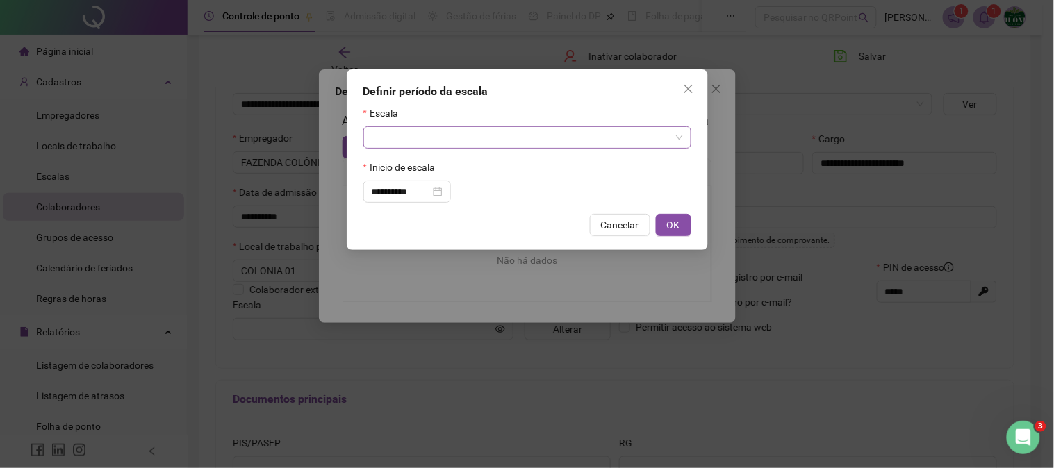
click at [435, 134] on input "search" at bounding box center [521, 137] width 299 height 21
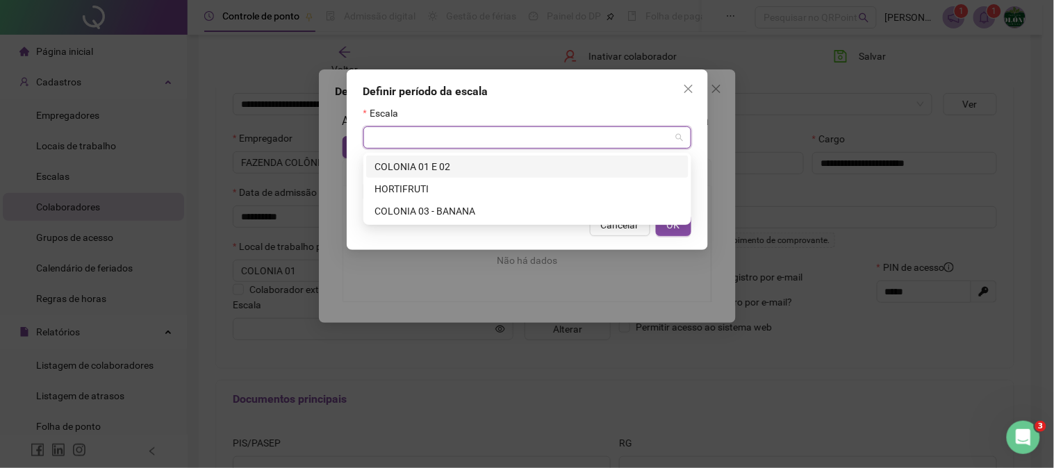
click at [427, 170] on div "COLONIA 01 E 02" at bounding box center [527, 166] width 306 height 15
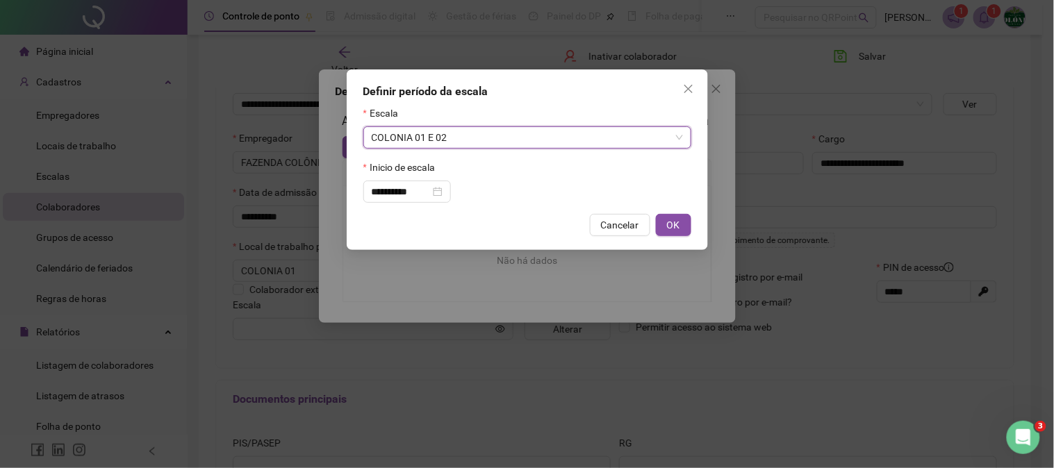
click at [666, 222] on button "OK" at bounding box center [673, 225] width 35 height 22
type input "**********"
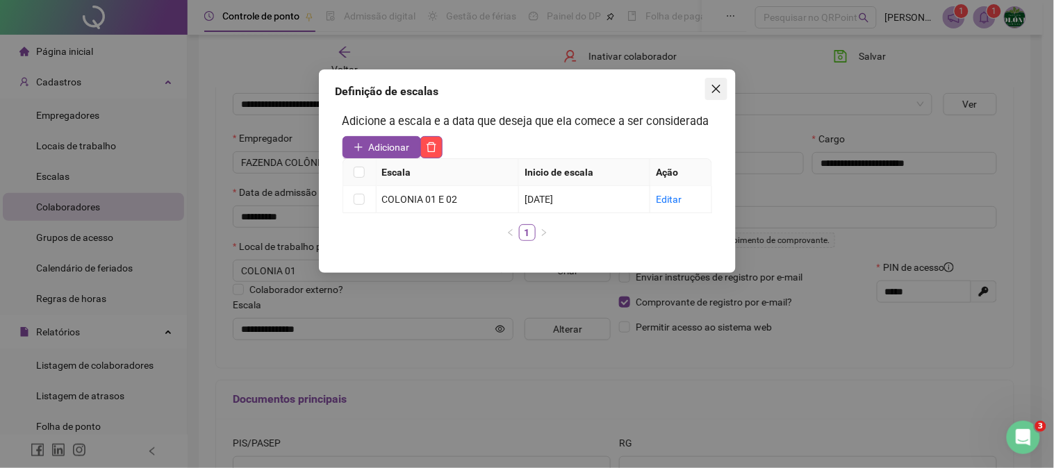
click at [725, 86] on span "Close" at bounding box center [716, 88] width 22 height 11
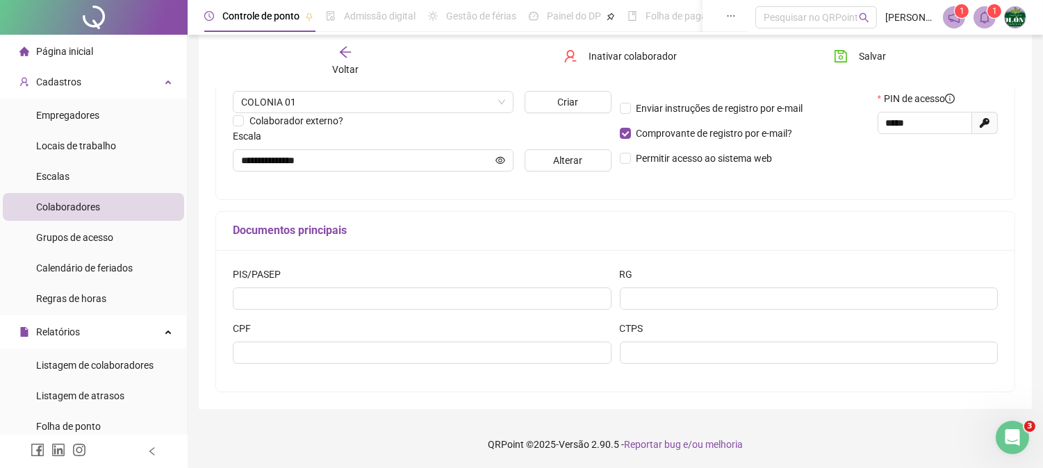
scroll to position [327, 0]
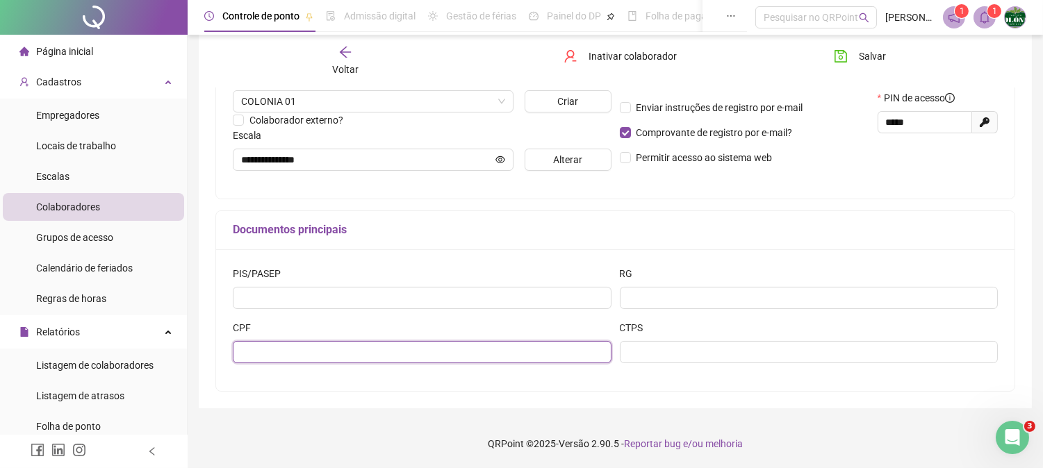
click at [261, 345] on input "text" at bounding box center [422, 352] width 379 height 22
type input "**********"
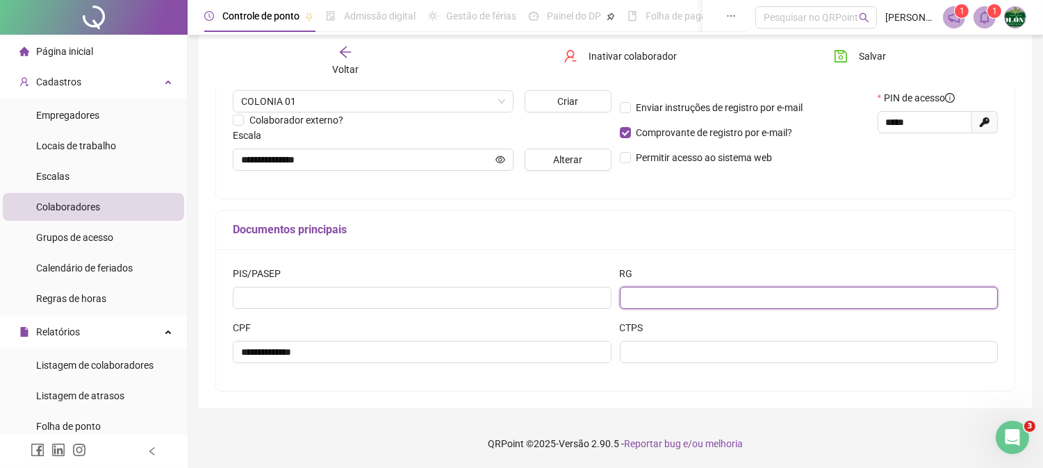
click at [691, 299] on input "text" at bounding box center [809, 298] width 379 height 22
type input "**********"
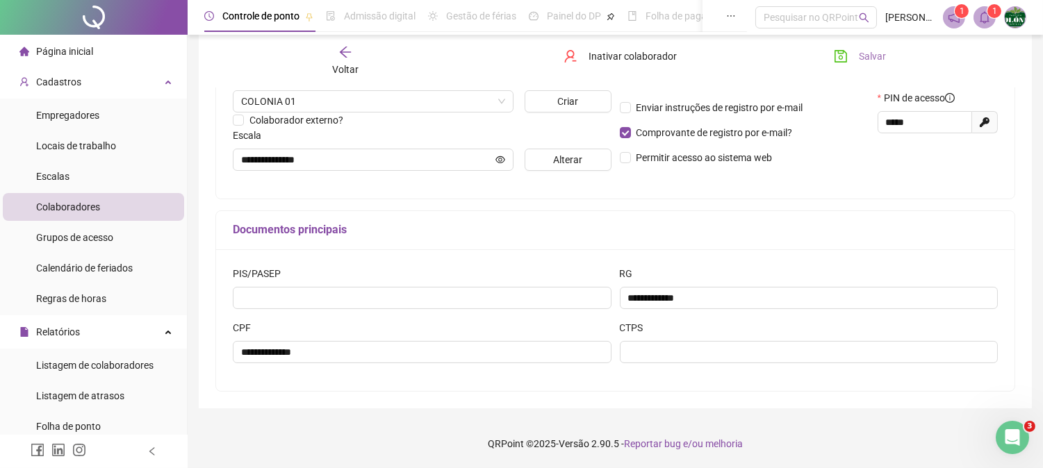
click at [857, 60] on button "Salvar" at bounding box center [859, 56] width 73 height 22
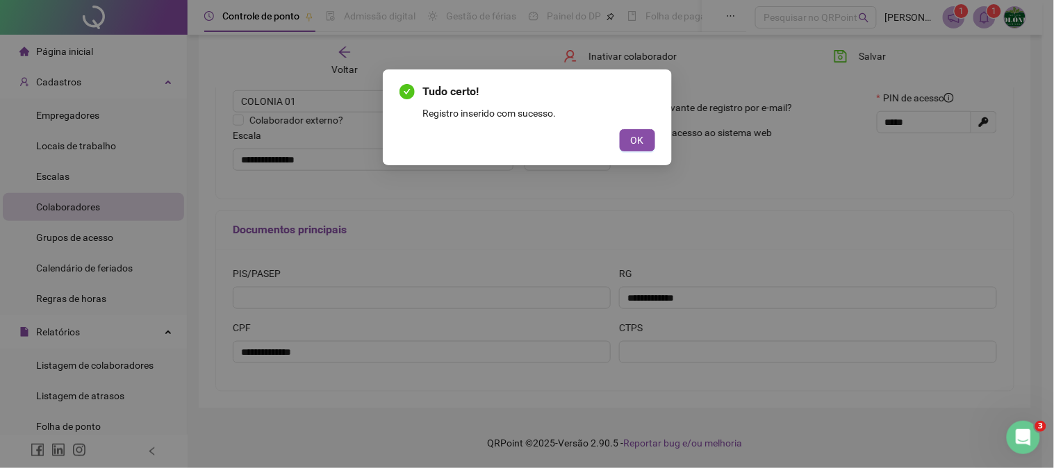
click at [656, 141] on div "Tudo certo! Registro inserido com sucesso. OK" at bounding box center [527, 117] width 289 height 96
click at [628, 141] on button "OK" at bounding box center [637, 140] width 35 height 22
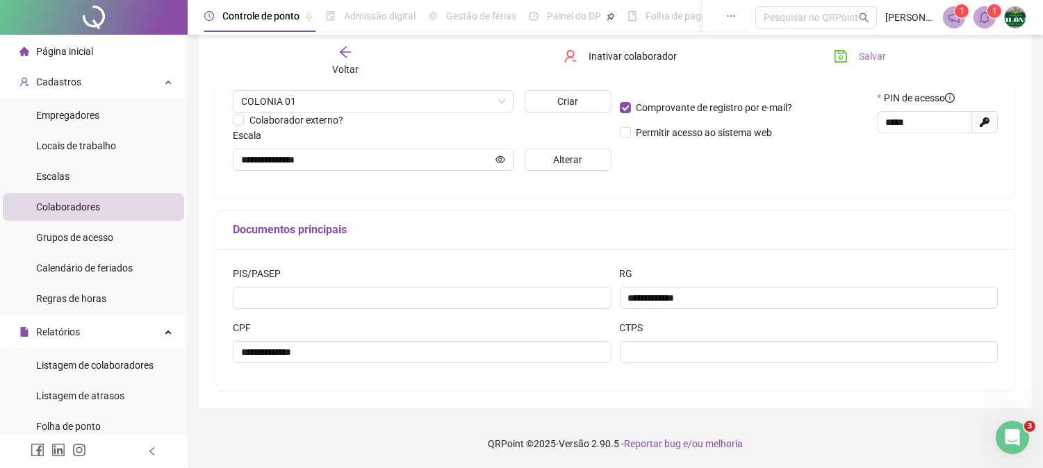
click at [855, 54] on button "Salvar" at bounding box center [859, 56] width 73 height 22
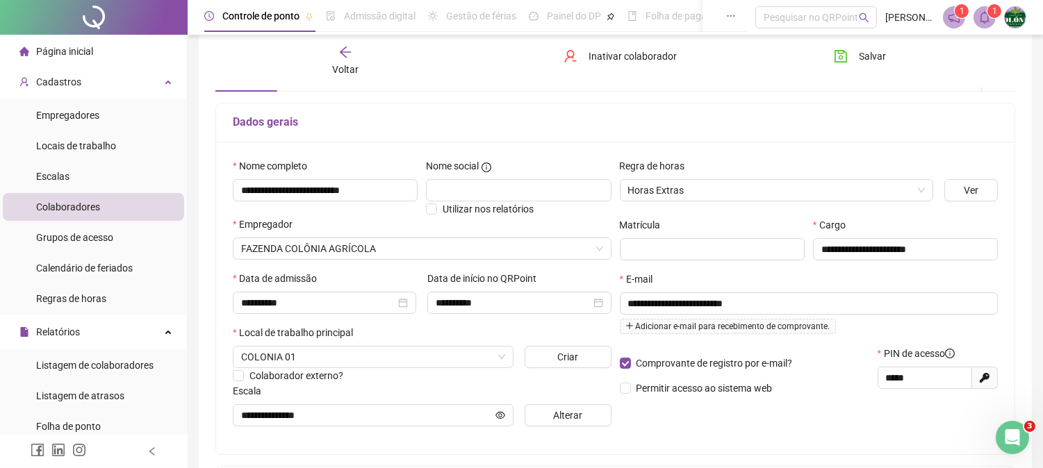
scroll to position [95, 0]
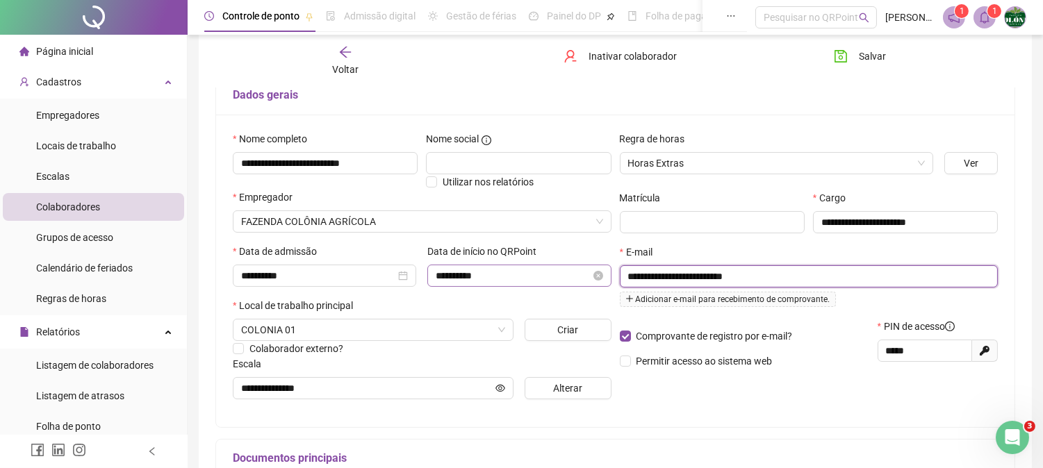
drag, startPoint x: 766, startPoint y: 283, endPoint x: 440, endPoint y: 280, distance: 325.1
click at [440, 280] on div "**********" at bounding box center [615, 270] width 773 height 279
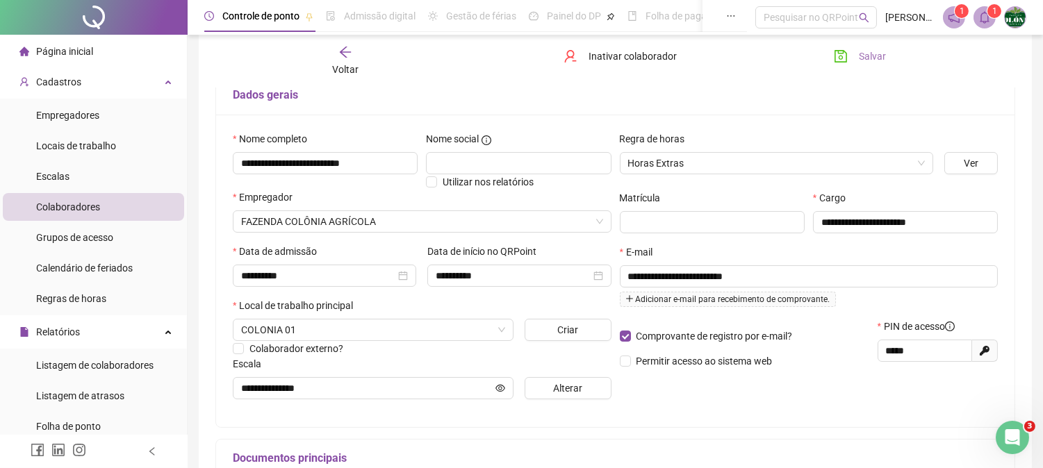
click at [843, 52] on icon "save" at bounding box center [841, 56] width 14 height 14
click at [100, 211] on li "Colaboradores" at bounding box center [93, 207] width 181 height 28
click at [344, 74] on span "Voltar" at bounding box center [345, 69] width 26 height 11
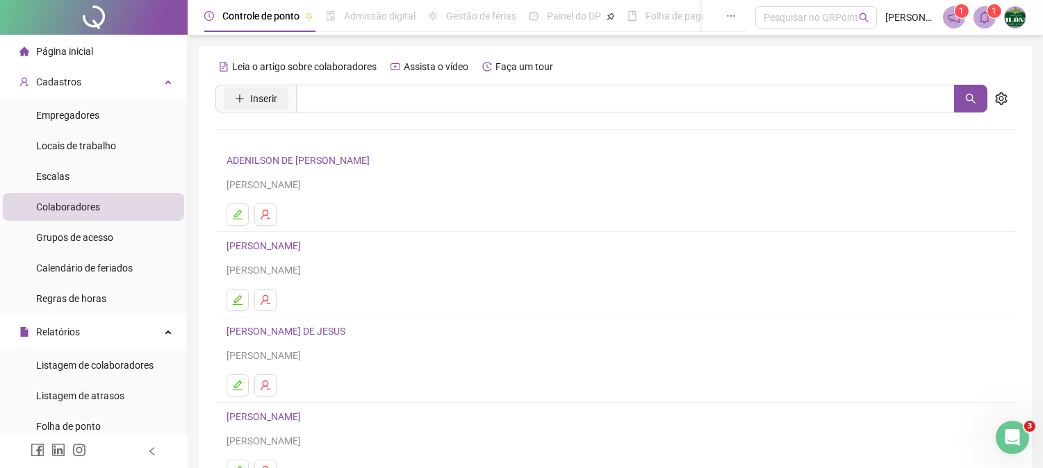
click at [263, 94] on span "Inserir" at bounding box center [263, 98] width 27 height 15
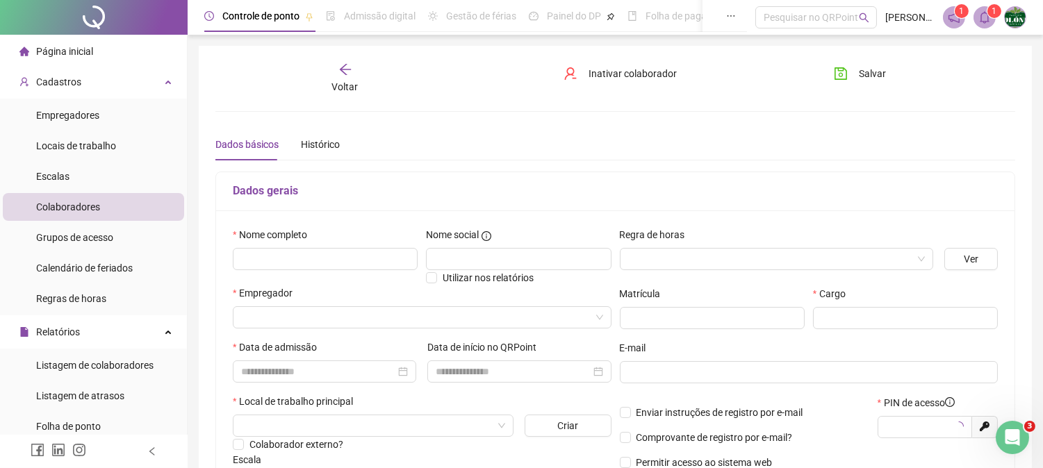
type input "*****"
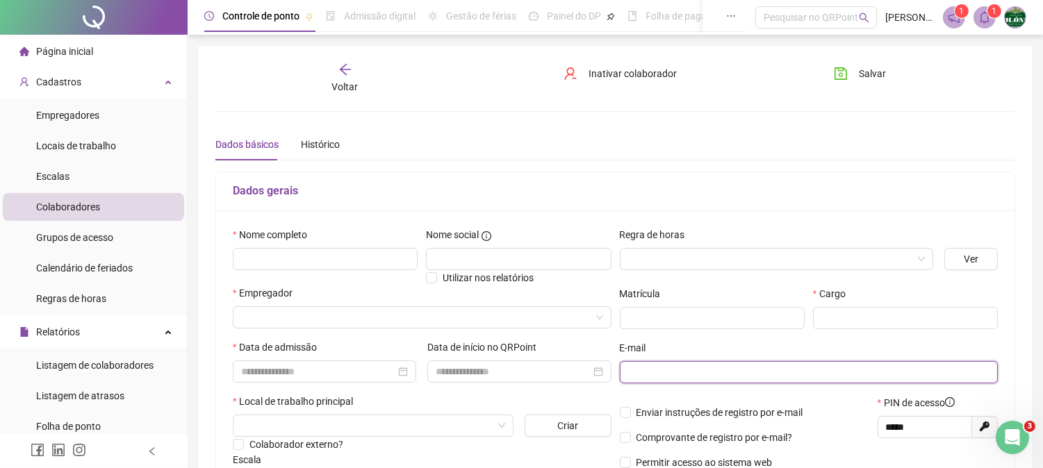
click at [655, 374] on input "text" at bounding box center [807, 372] width 359 height 15
paste input "**********"
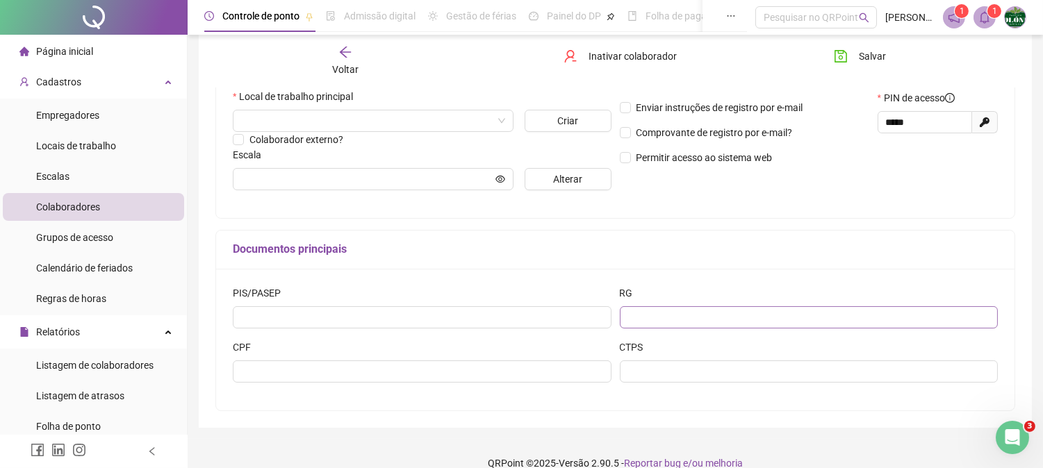
scroll to position [308, 0]
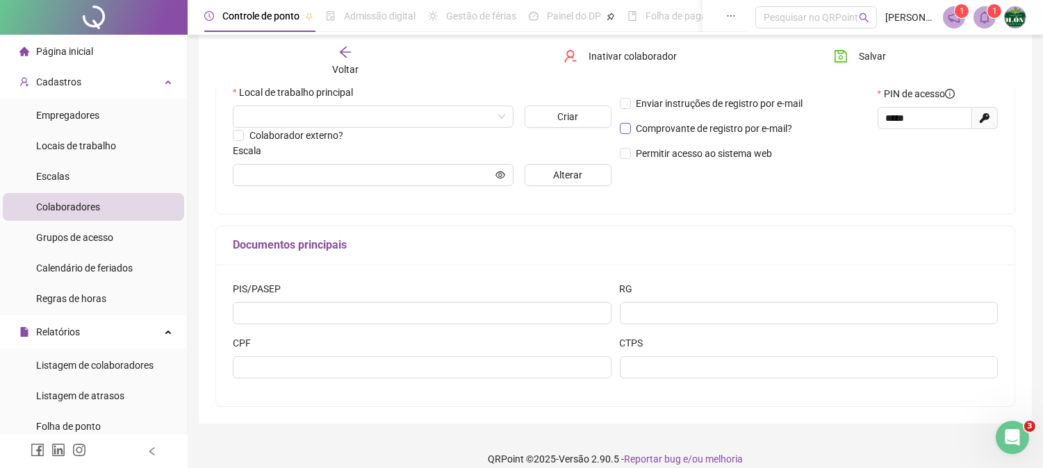
type input "**********"
click at [699, 133] on span "Comprovante de registro por e-mail?" at bounding box center [714, 128] width 156 height 11
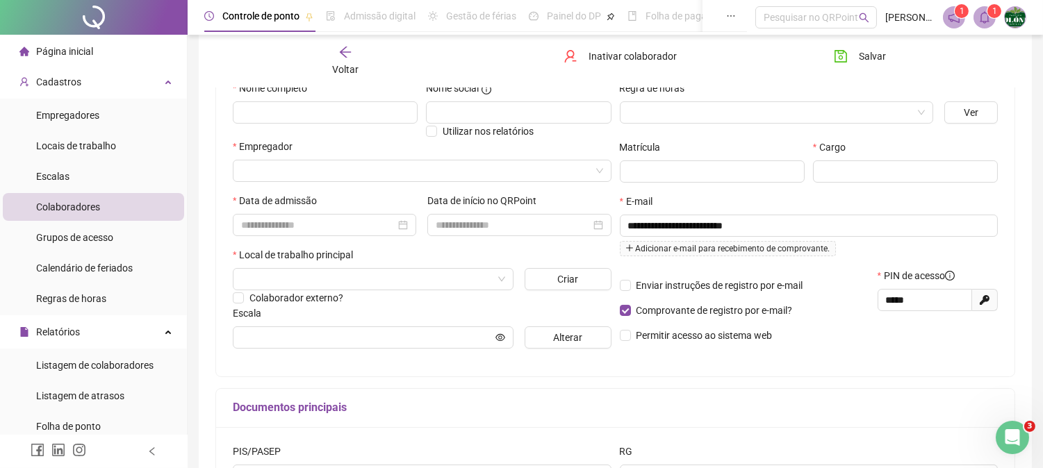
scroll to position [0, 0]
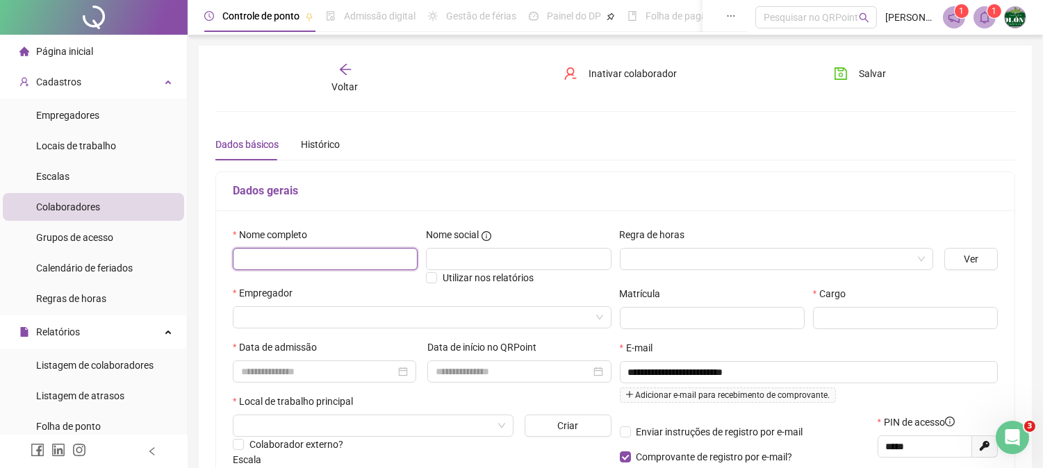
click at [293, 261] on input "text" at bounding box center [325, 259] width 185 height 22
type input "**********"
click at [678, 252] on input "search" at bounding box center [770, 259] width 284 height 21
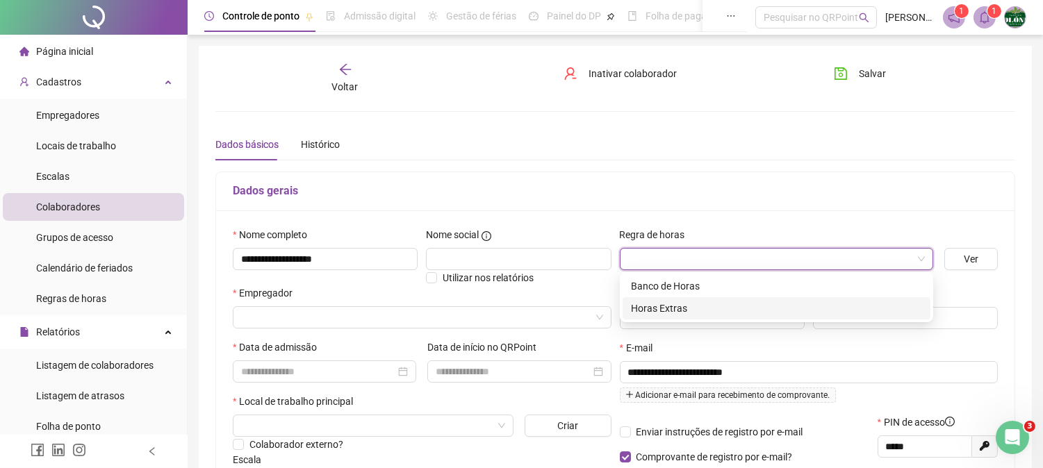
click at [681, 304] on div "Horas Extras" at bounding box center [776, 308] width 291 height 15
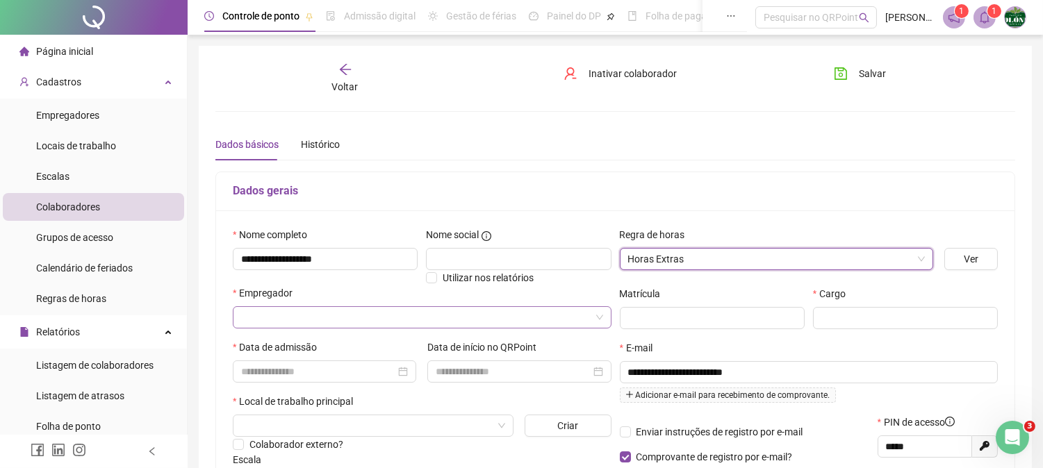
click at [308, 315] on input "search" at bounding box center [415, 317] width 349 height 21
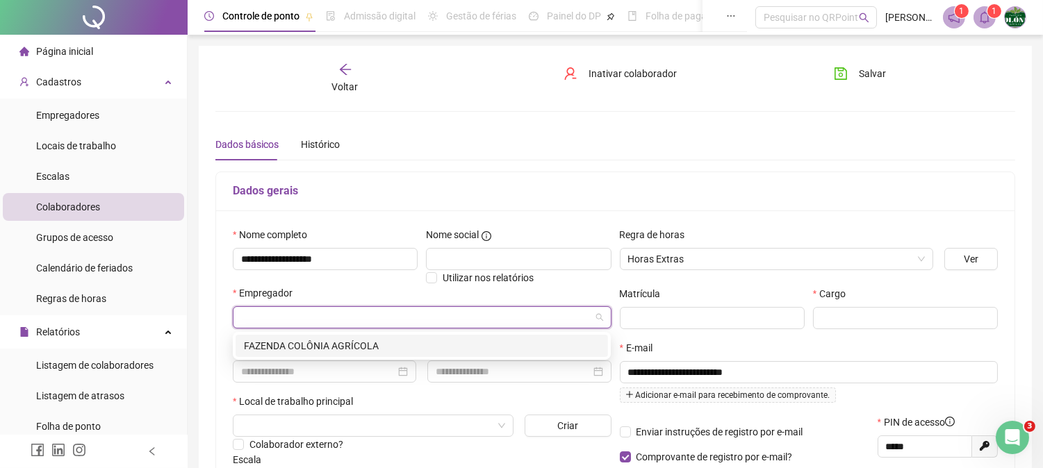
click at [384, 339] on div "FAZENDA COLÔNIA AGRÍCOLA" at bounding box center [422, 345] width 356 height 15
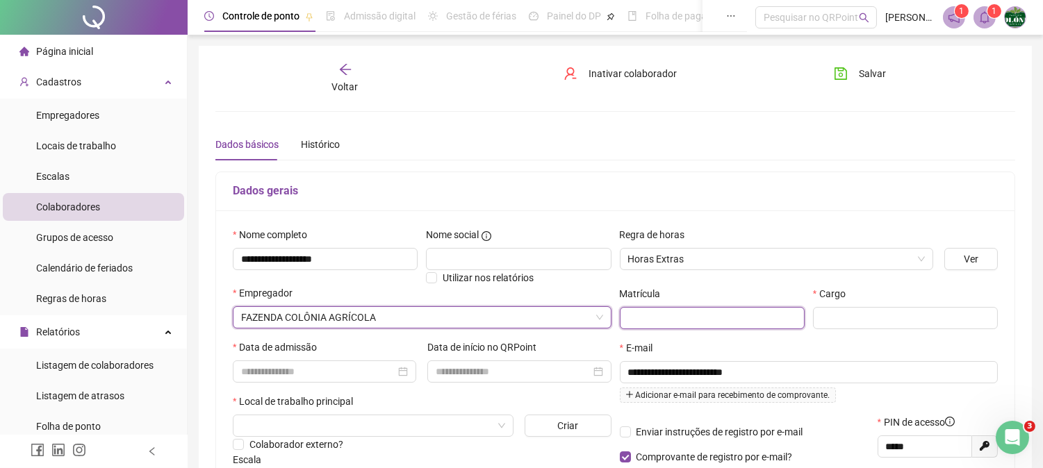
drag, startPoint x: 710, startPoint y: 325, endPoint x: 719, endPoint y: 323, distance: 9.3
click at [709, 325] on input "text" at bounding box center [712, 318] width 185 height 22
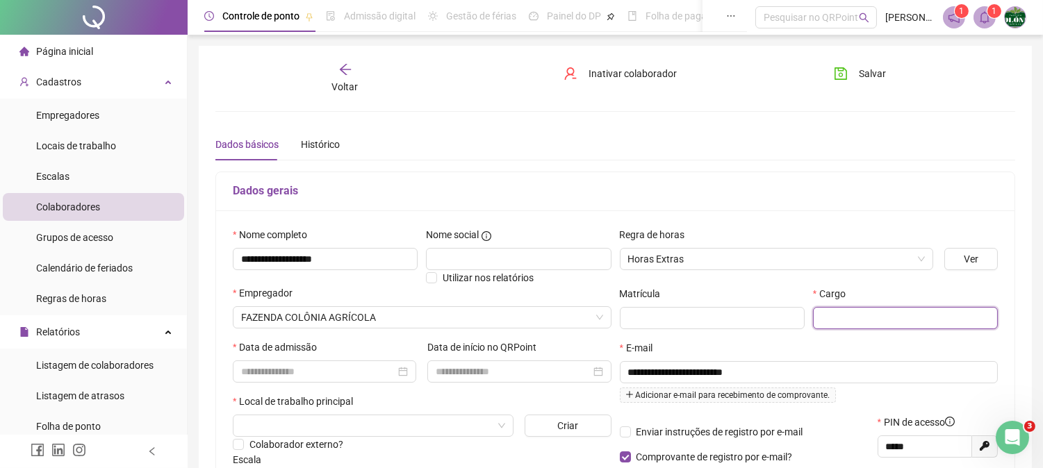
click at [876, 315] on input "text" at bounding box center [905, 318] width 185 height 22
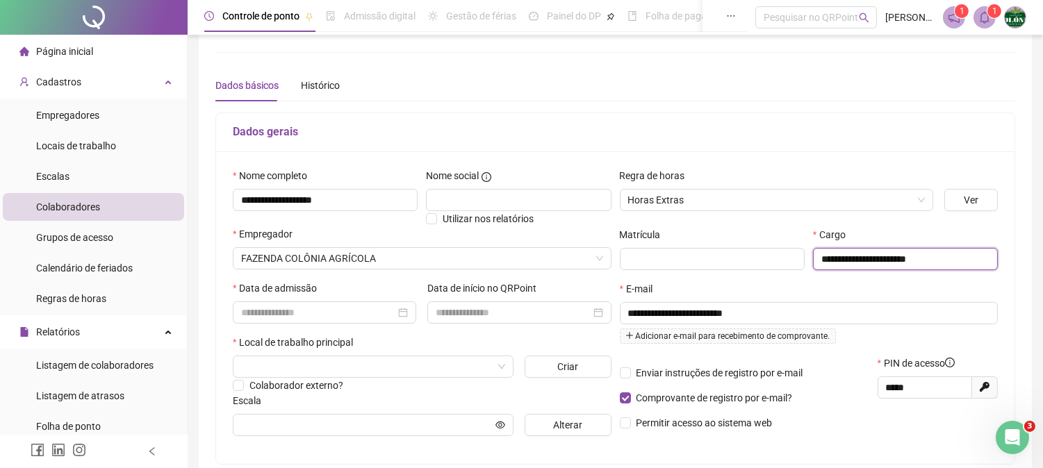
scroll to position [77, 0]
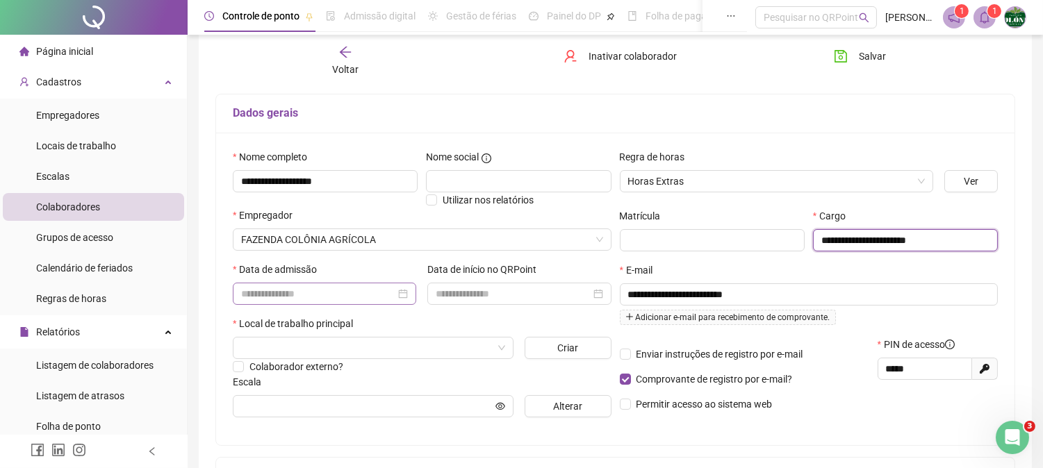
click at [269, 287] on div at bounding box center [324, 294] width 183 height 22
type input "**********"
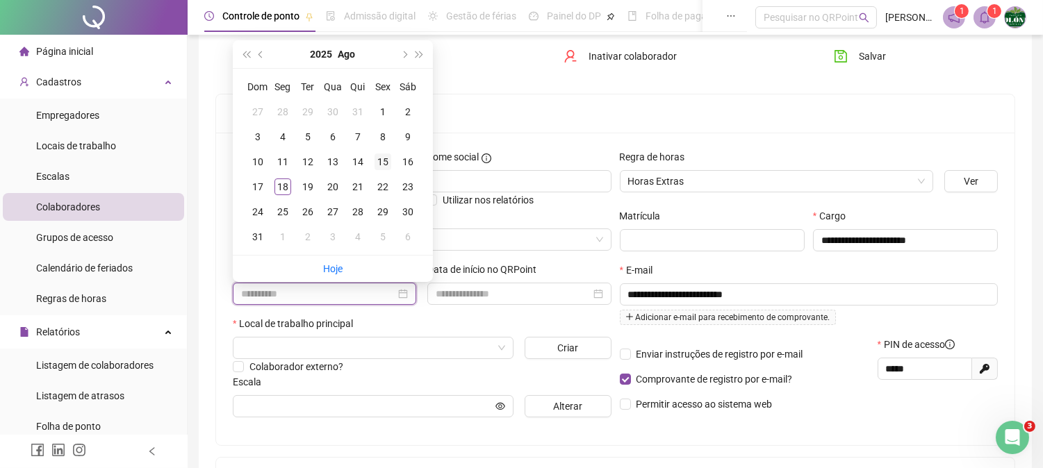
type input "**********"
click at [388, 156] on div "15" at bounding box center [382, 162] width 17 height 17
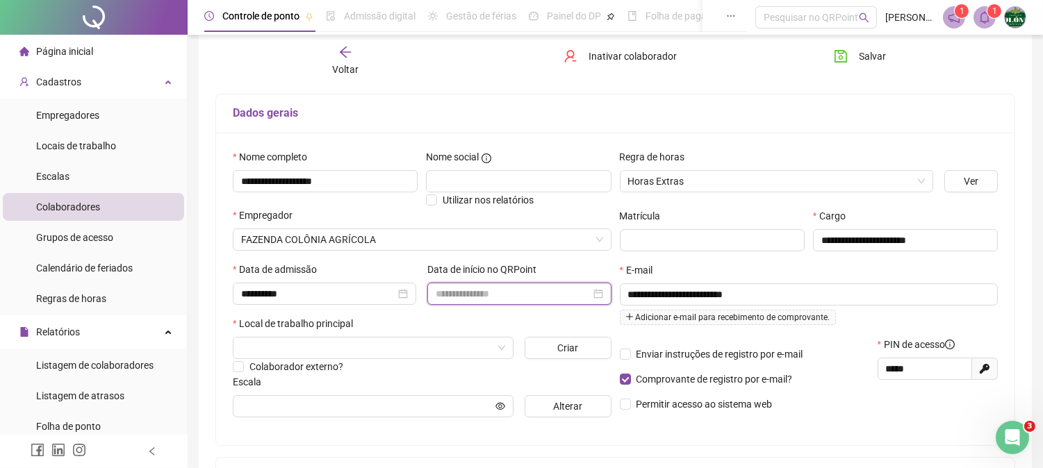
click at [467, 292] on input at bounding box center [513, 293] width 154 height 15
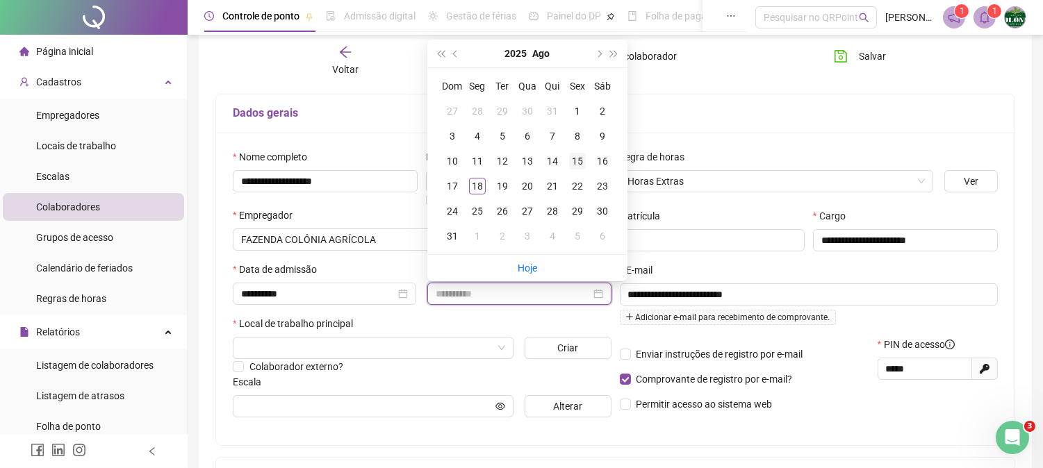
type input "**********"
click at [565, 160] on td "15" at bounding box center [577, 161] width 25 height 25
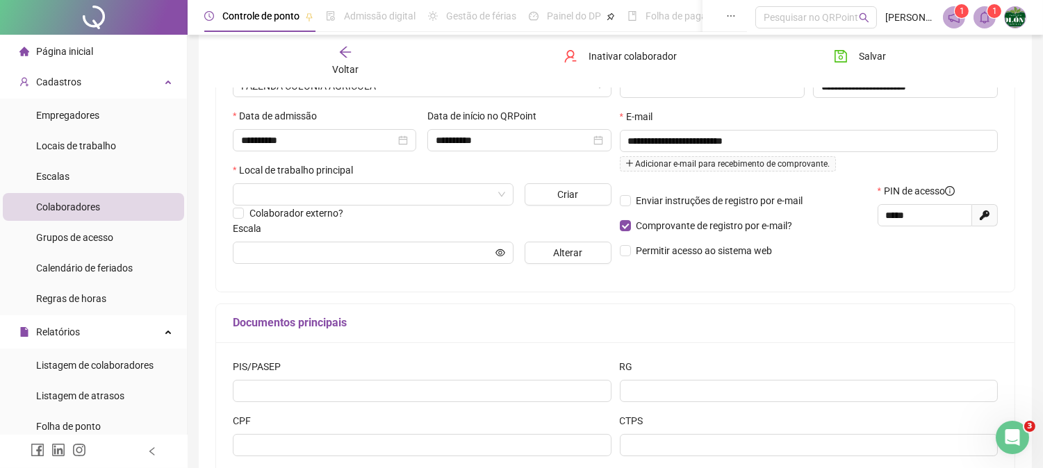
scroll to position [231, 0]
click at [297, 260] on input "text" at bounding box center [366, 252] width 251 height 15
click at [329, 188] on input "search" at bounding box center [366, 193] width 251 height 21
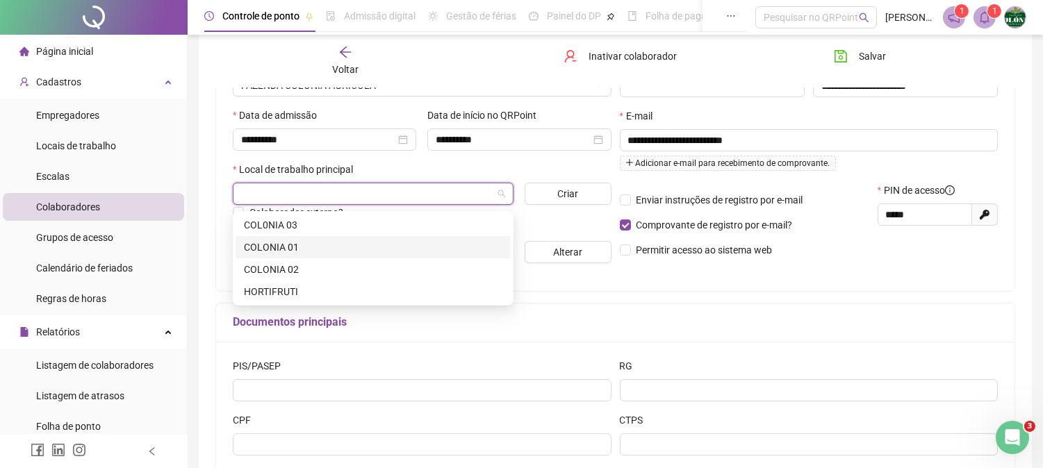
click at [292, 247] on div "COLONIA 01" at bounding box center [373, 247] width 258 height 15
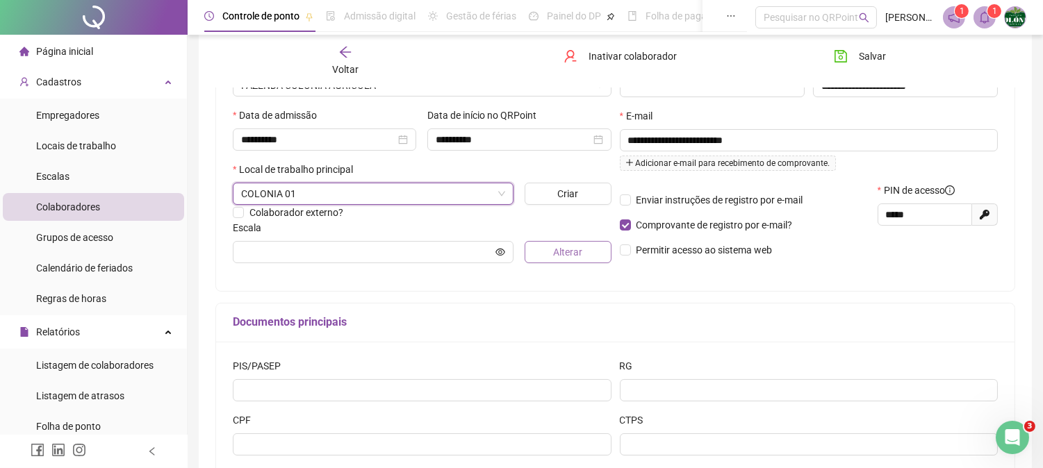
click at [577, 260] on span "Alterar" at bounding box center [567, 252] width 29 height 15
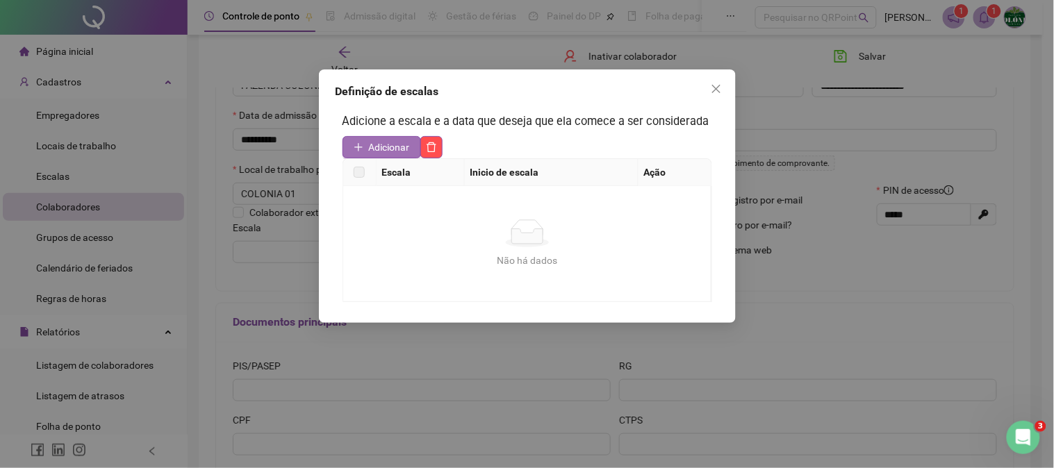
click at [395, 149] on span "Adicionar" at bounding box center [389, 147] width 41 height 15
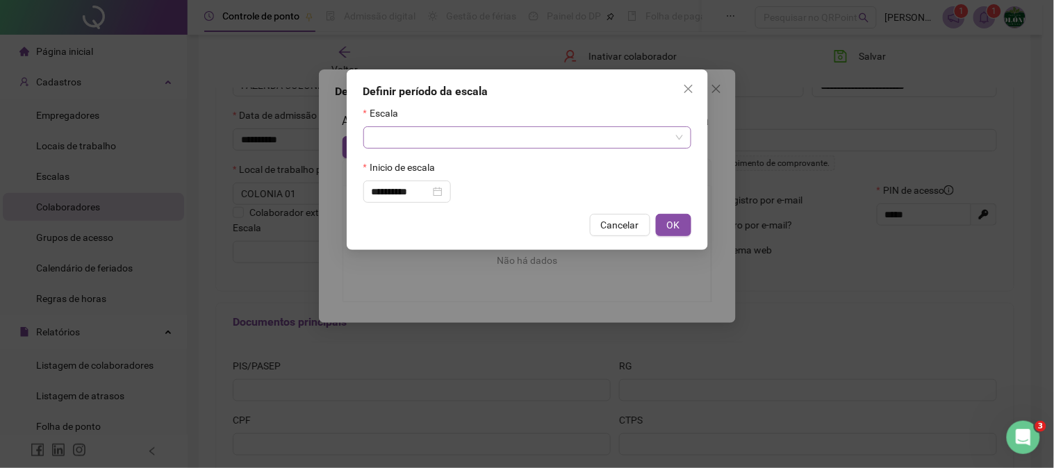
click at [436, 129] on input "search" at bounding box center [521, 137] width 299 height 21
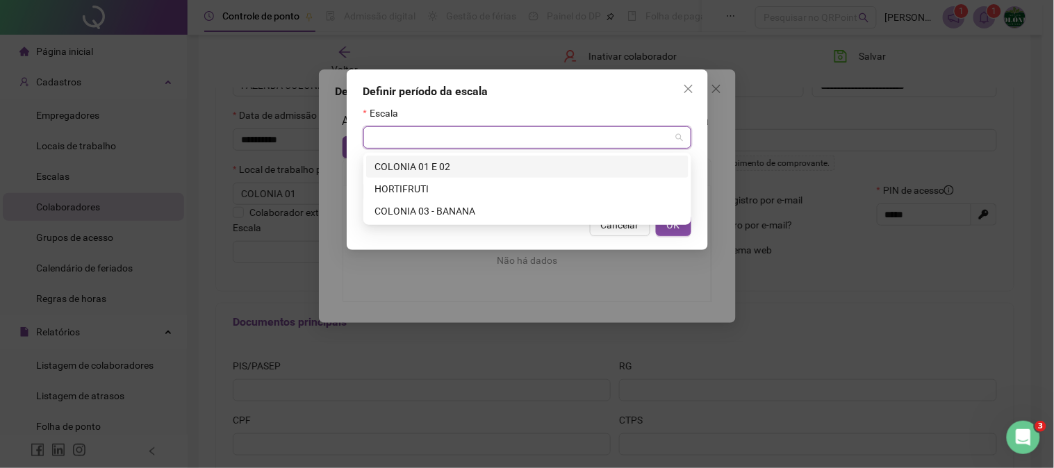
click at [414, 165] on div "COLONIA 01 E 02" at bounding box center [527, 166] width 306 height 15
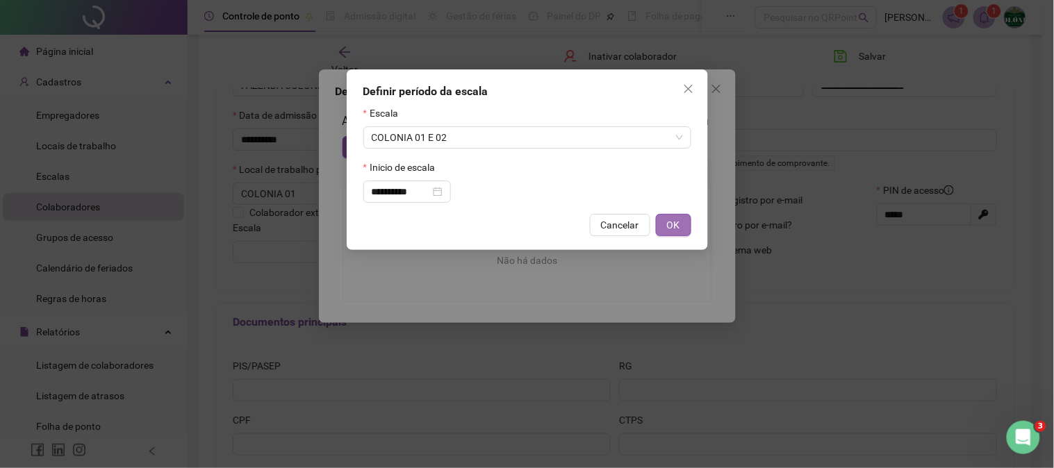
click at [665, 233] on button "OK" at bounding box center [673, 225] width 35 height 22
type input "**********"
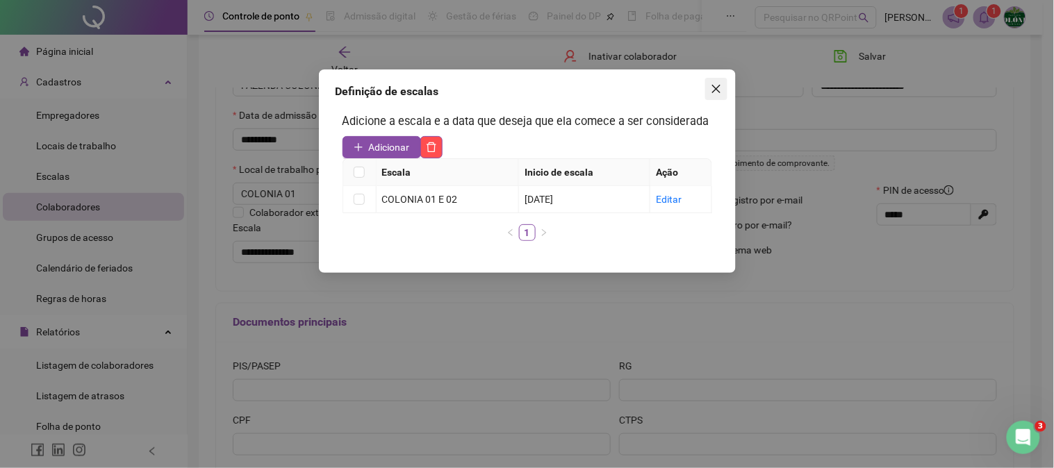
click at [719, 90] on icon "close" at bounding box center [716, 88] width 11 height 11
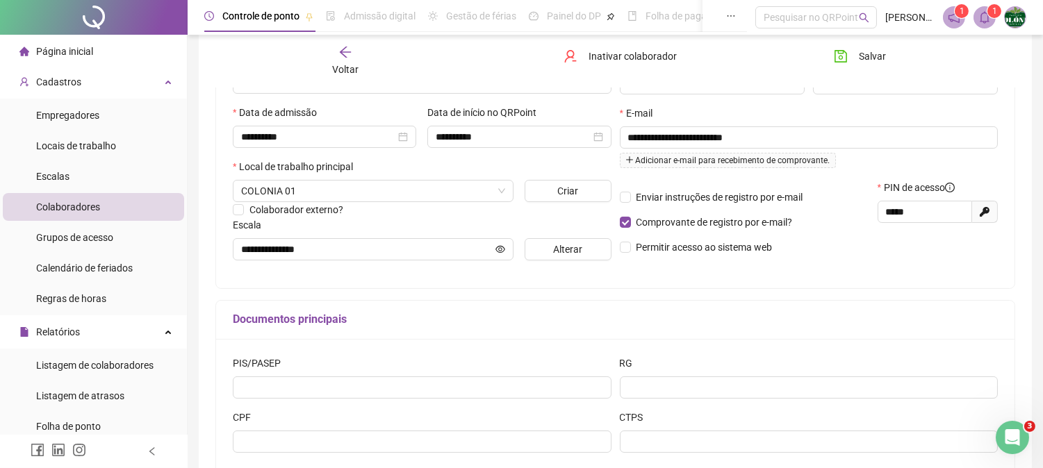
scroll to position [327, 0]
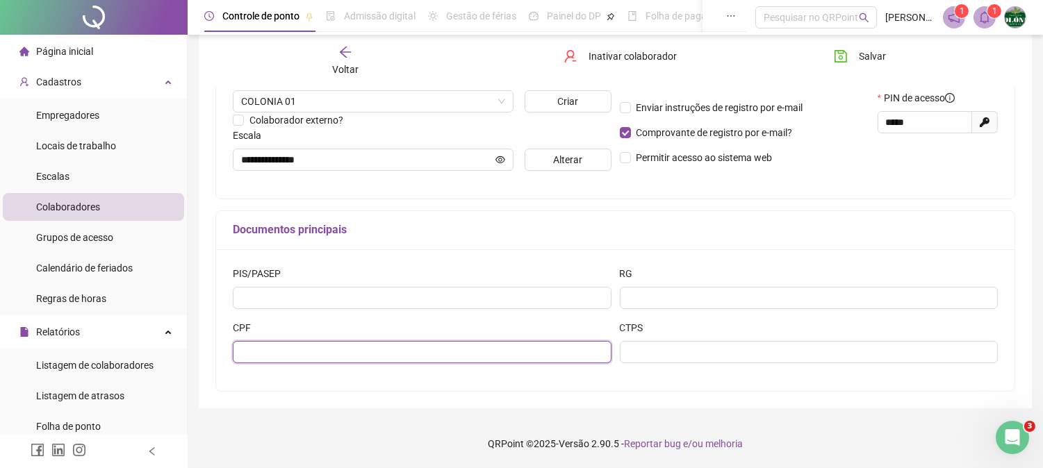
click at [258, 348] on input "text" at bounding box center [422, 352] width 379 height 22
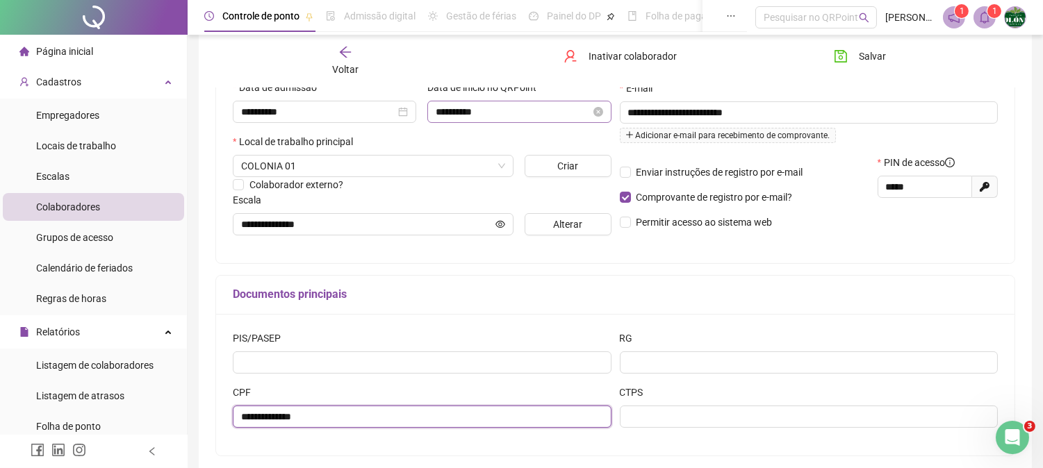
scroll to position [172, 0]
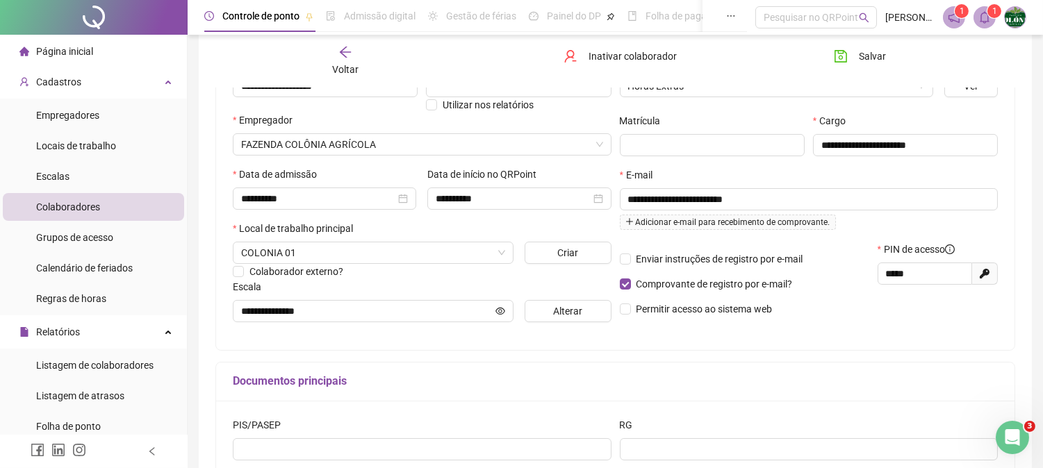
type input "**********"
click at [843, 75] on div "Salvar" at bounding box center [885, 61] width 135 height 32
click at [852, 61] on button "Salvar" at bounding box center [859, 56] width 73 height 22
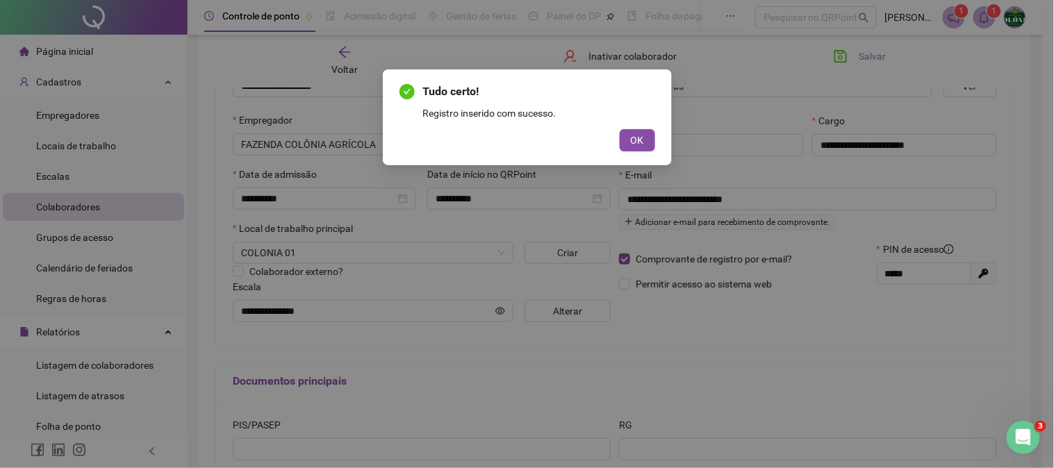
click at [620, 129] on button "OK" at bounding box center [637, 140] width 35 height 22
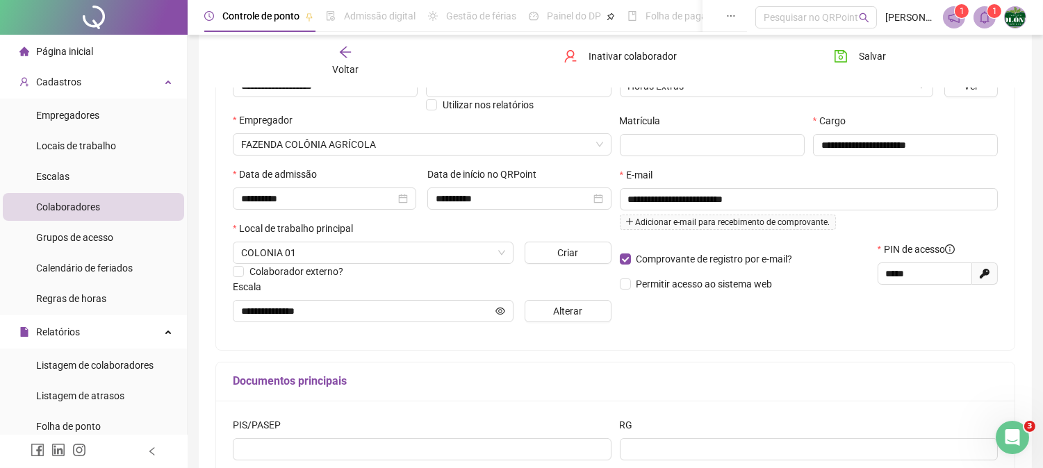
click at [87, 217] on div "Colaboradores" at bounding box center [68, 207] width 64 height 28
click at [67, 201] on span "Colaboradores" at bounding box center [68, 206] width 64 height 11
click at [327, 61] on div "Voltar" at bounding box center [345, 61] width 124 height 32
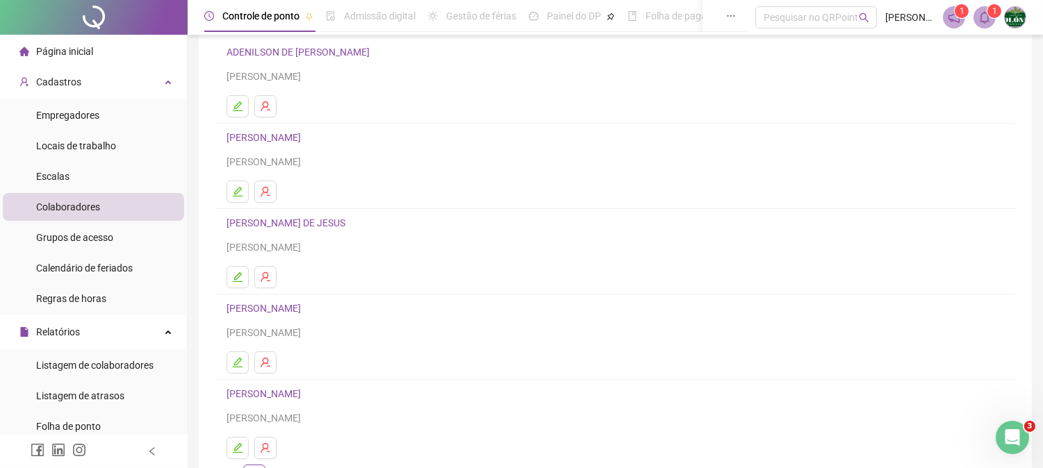
scroll to position [204, 0]
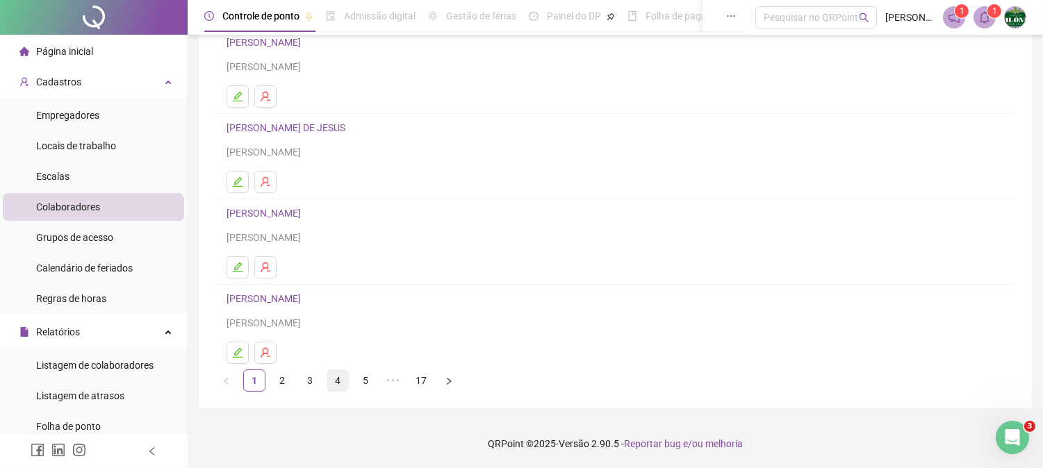
click at [332, 379] on link "4" at bounding box center [337, 380] width 21 height 21
click at [383, 379] on link "6" at bounding box center [393, 380] width 21 height 21
click at [424, 387] on link "8" at bounding box center [421, 380] width 21 height 21
click at [420, 380] on link "10" at bounding box center [421, 380] width 21 height 21
click at [396, 390] on link "11" at bounding box center [393, 380] width 21 height 21
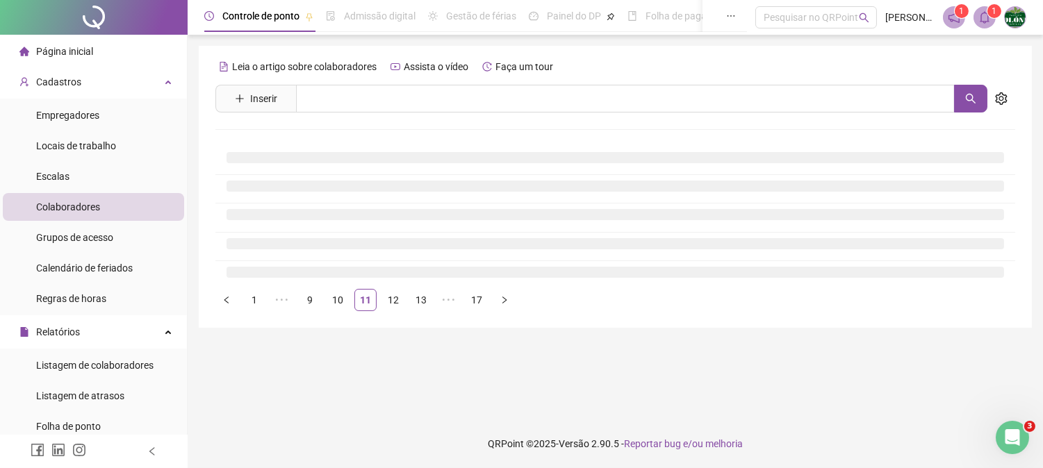
scroll to position [0, 0]
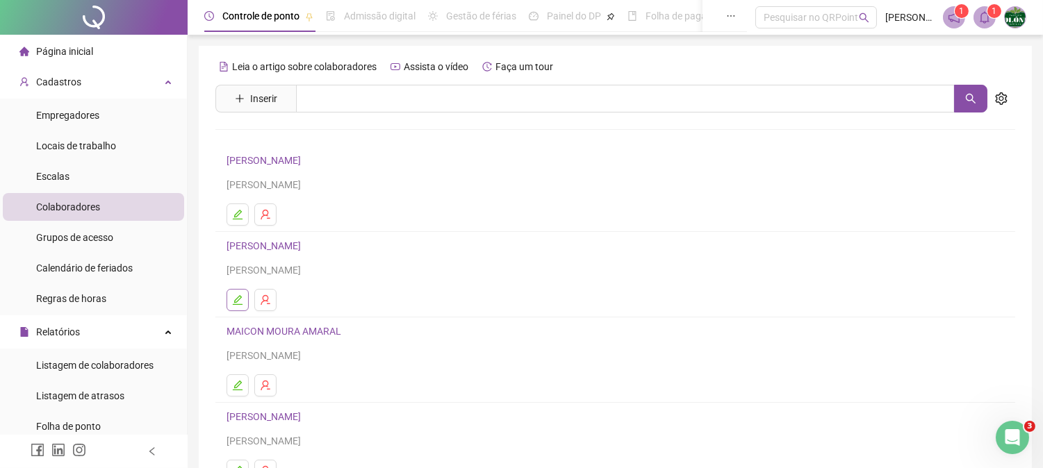
click at [241, 296] on button "button" at bounding box center [237, 300] width 22 height 22
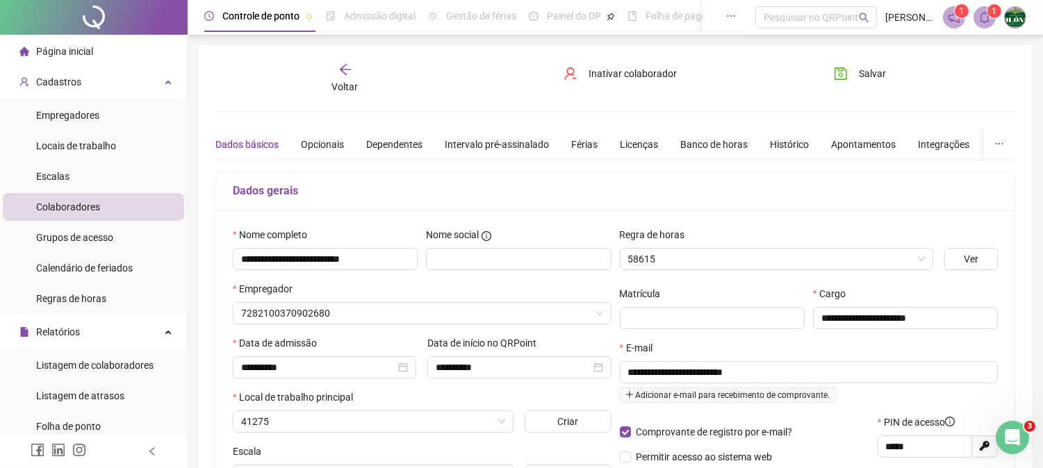
type input "**********"
